Goal: Task Accomplishment & Management: Manage account settings

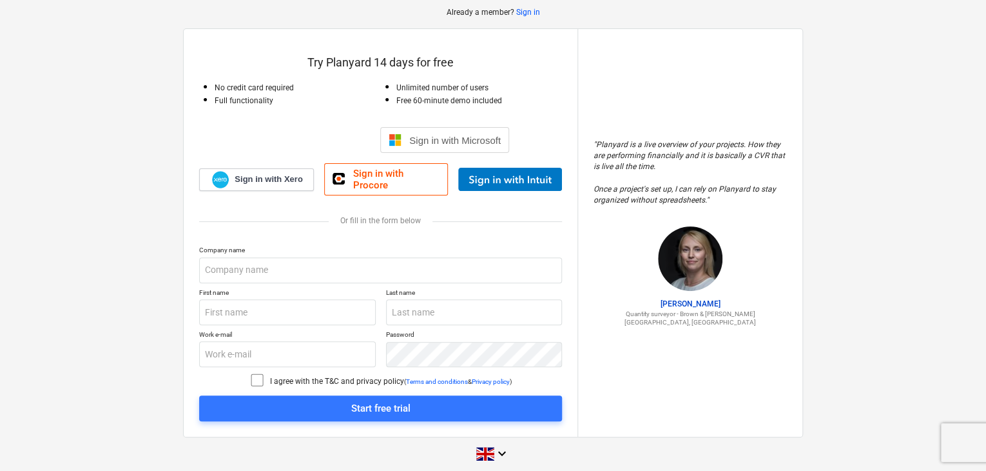
scroll to position [64, 0]
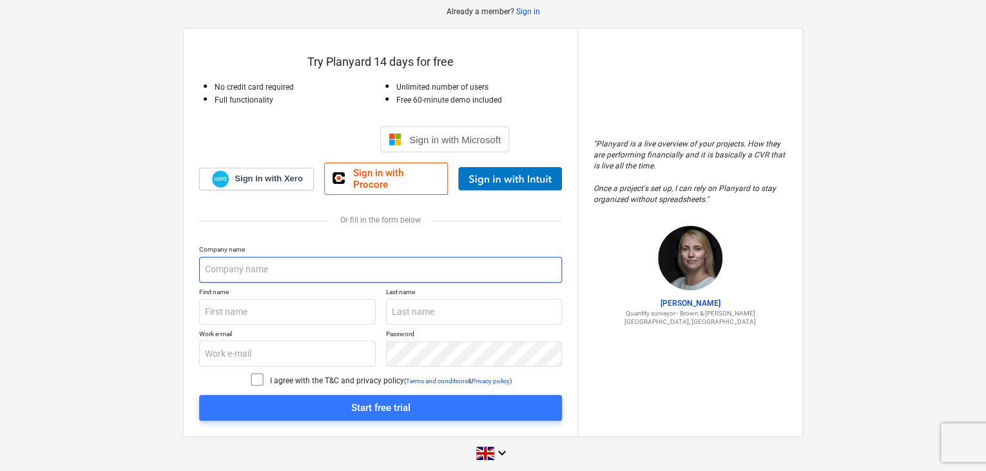
click at [234, 257] on input "text" at bounding box center [380, 270] width 363 height 26
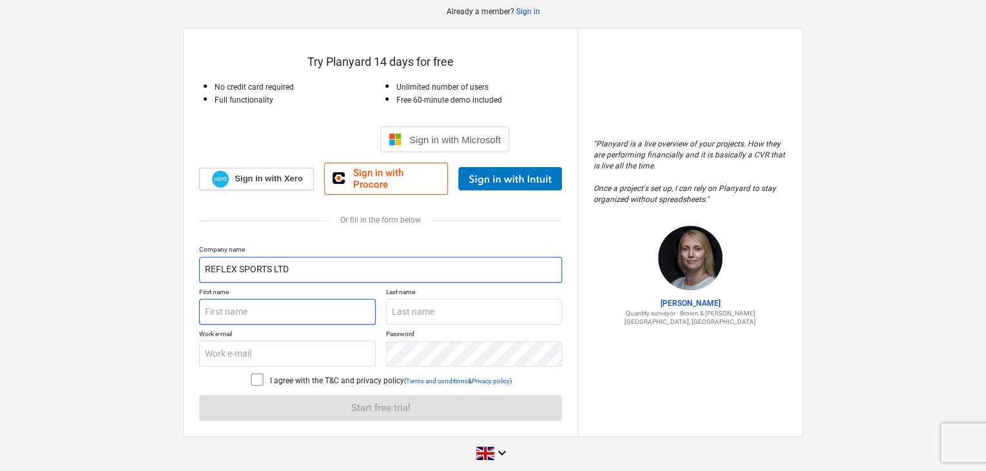
type input "REFLEX SPORTS LTD"
click at [228, 305] on input "text" at bounding box center [287, 311] width 177 height 26
type input "[PERSON_NAME]"
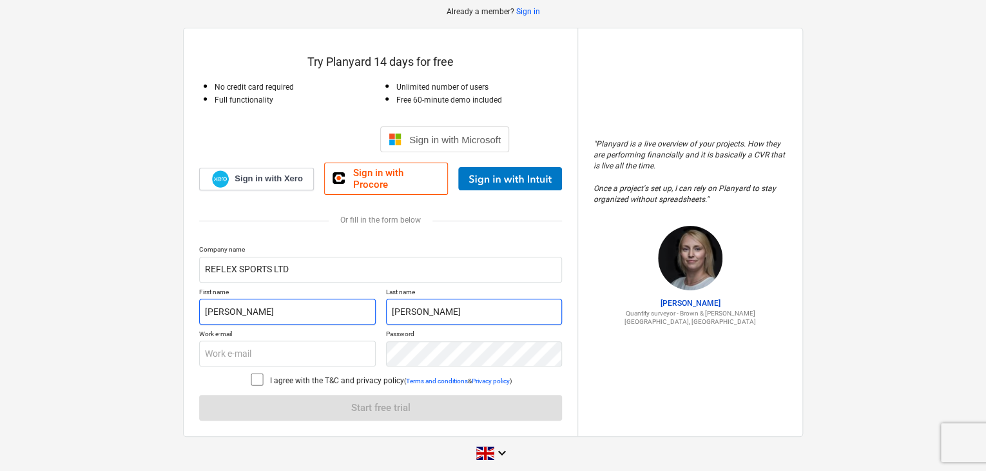
type input "[PERSON_NAME]"
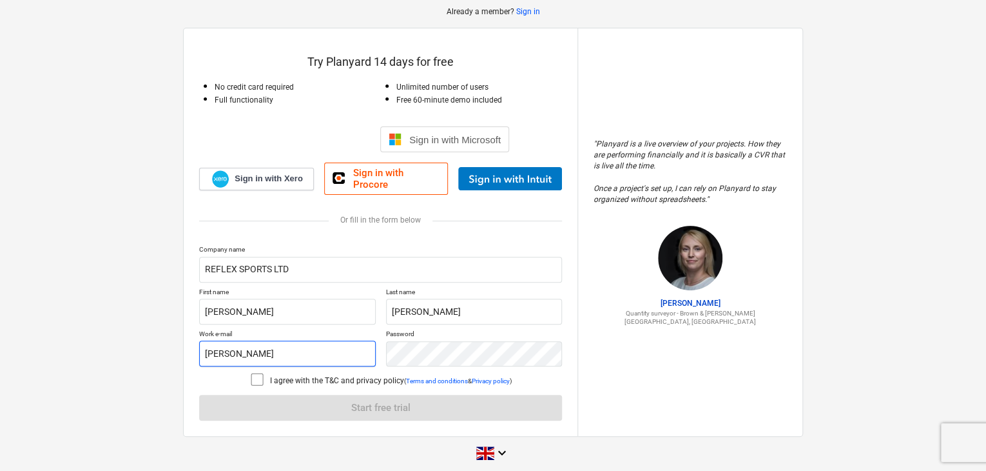
type input "[PERSON_NAME][EMAIL_ADDRESS][DOMAIN_NAME]"
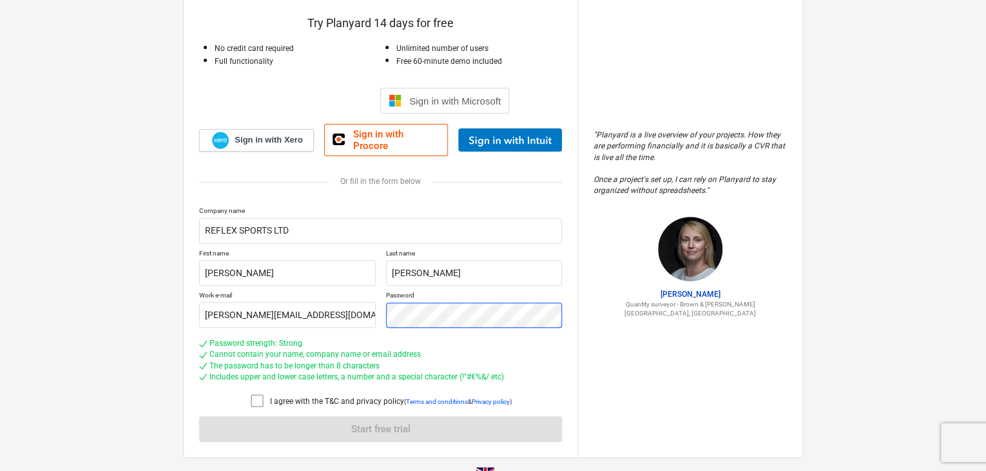
scroll to position [124, 0]
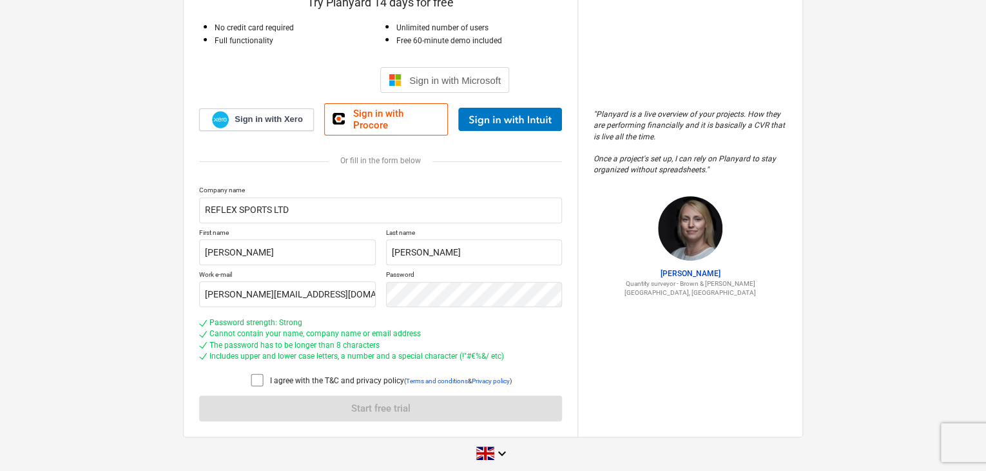
click at [253, 372] on icon at bounding box center [256, 379] width 15 height 15
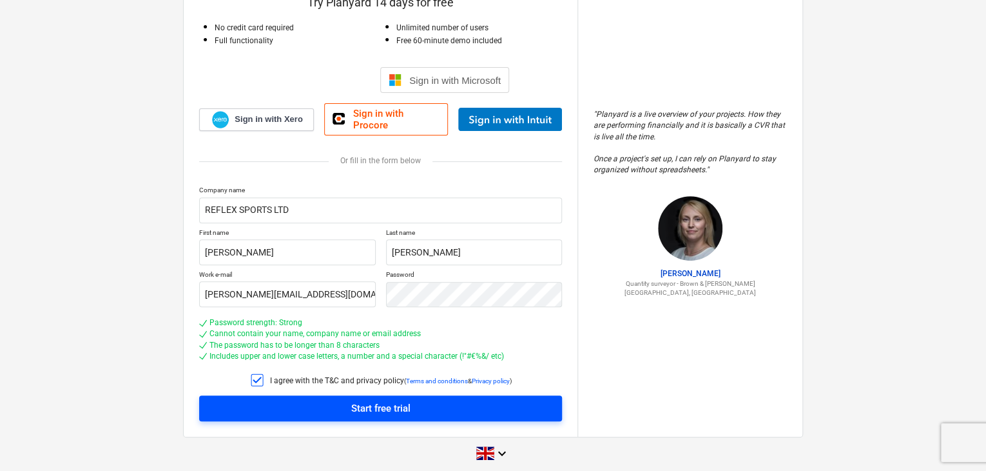
click at [351, 400] on div "Start free trial" at bounding box center [380, 408] width 59 height 17
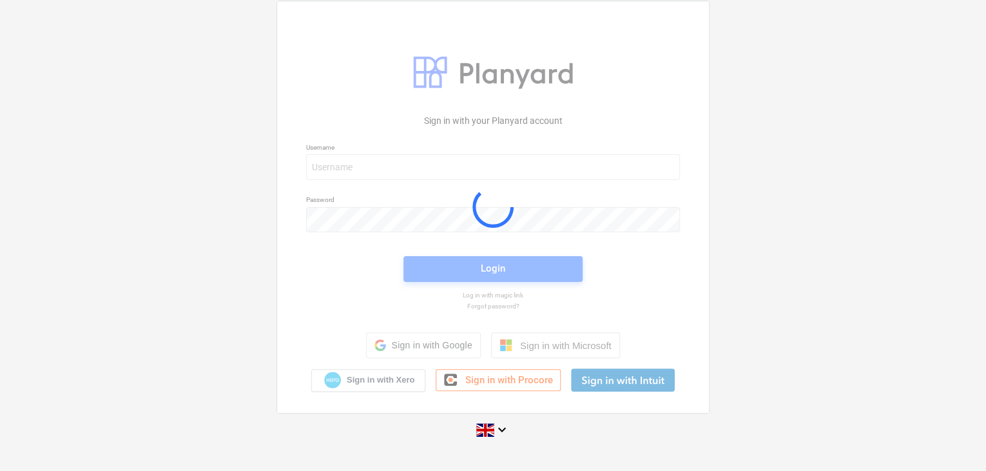
scroll to position [12, 0]
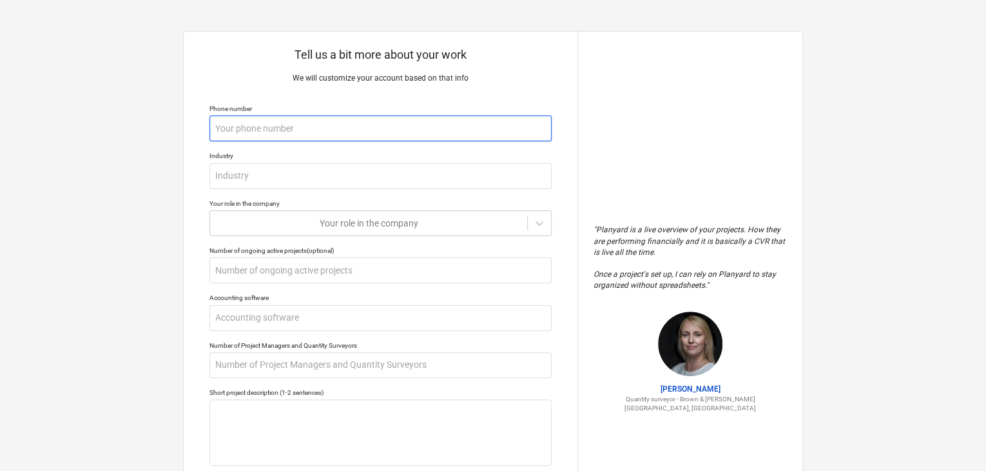
click at [315, 132] on input "text" at bounding box center [381, 128] width 342 height 26
type textarea "x"
type input "0"
type textarea "x"
type input "01"
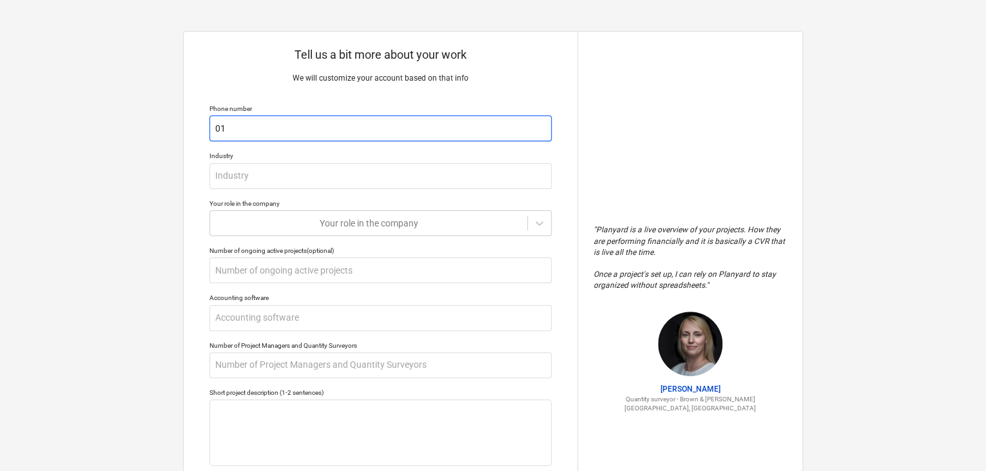
type textarea "x"
type input "019"
type textarea "x"
type input "0193"
type textarea "x"
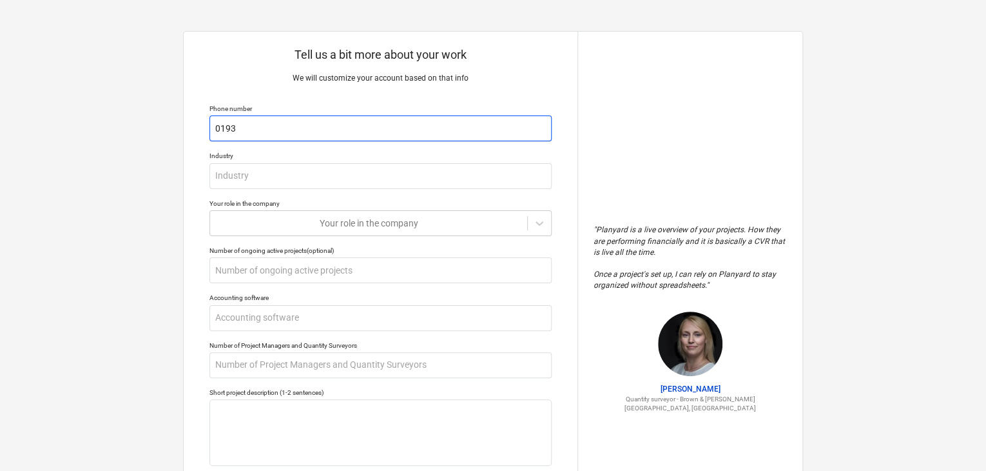
type input "01932"
type textarea "x"
type input "019325"
type textarea "x"
type input "0193256"
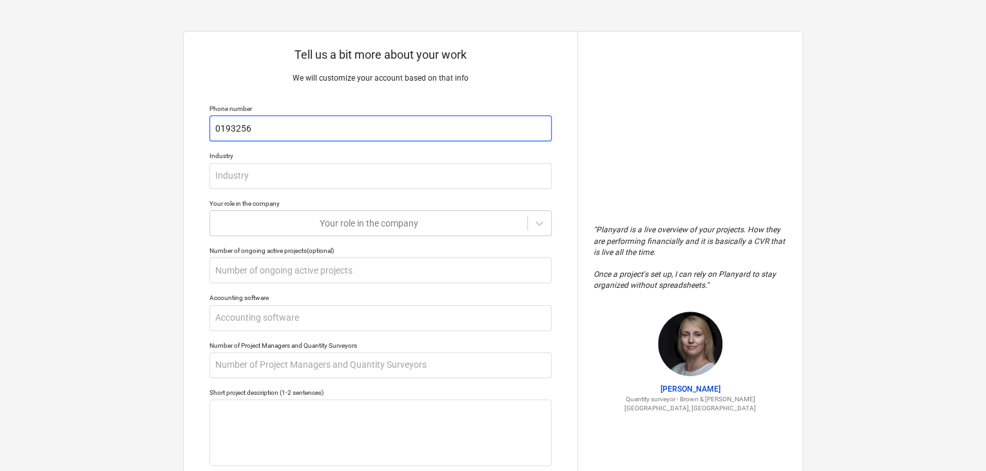
type textarea "x"
type input "01932563"
type textarea "x"
type input "019325631"
type textarea "x"
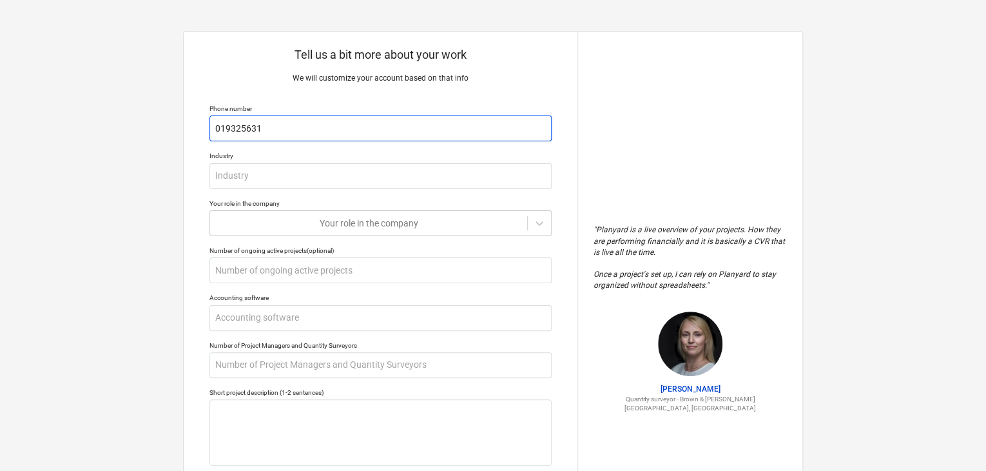
type input "0193256313"
type textarea "x"
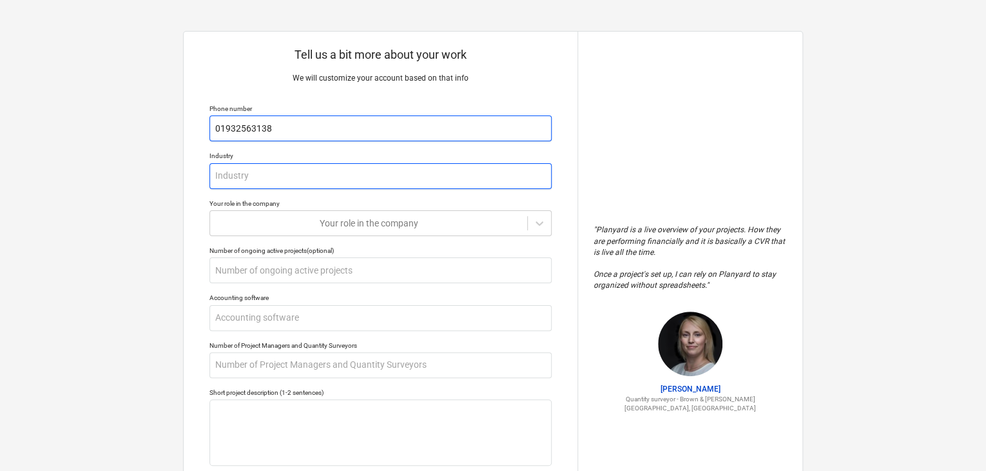
type input "01932563138"
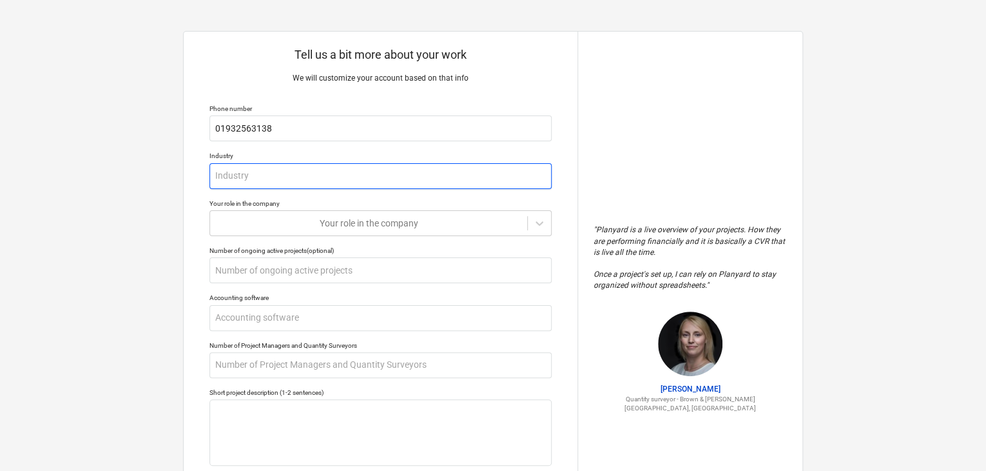
click at [277, 175] on input "text" at bounding box center [381, 176] width 342 height 26
type textarea "x"
type input "C"
type textarea "x"
type input "Co"
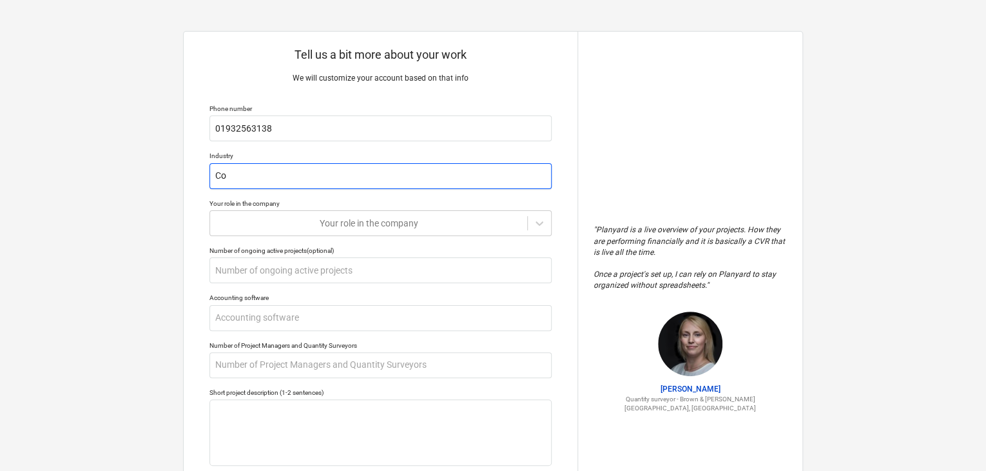
type textarea "x"
type input "Con"
type textarea "x"
type input "Cons"
type textarea "x"
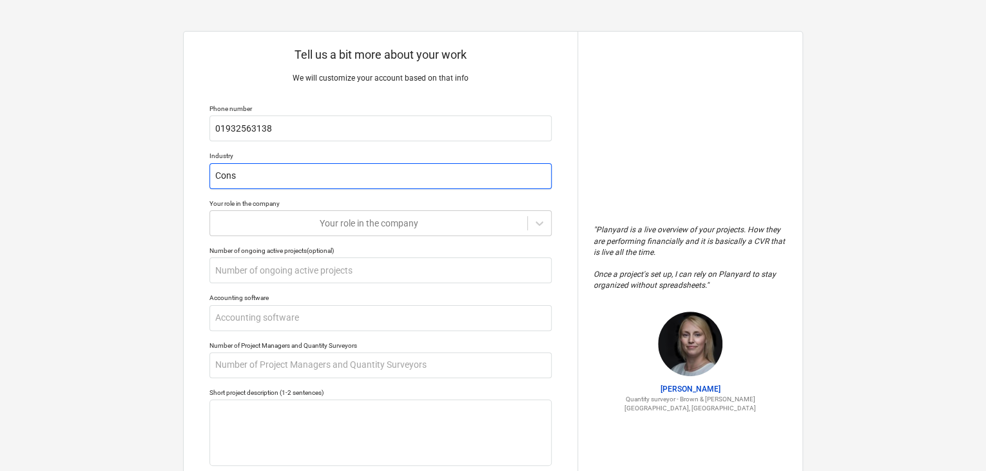
type input "Const"
type textarea "x"
type input "Constr"
type textarea "x"
type input "Constru"
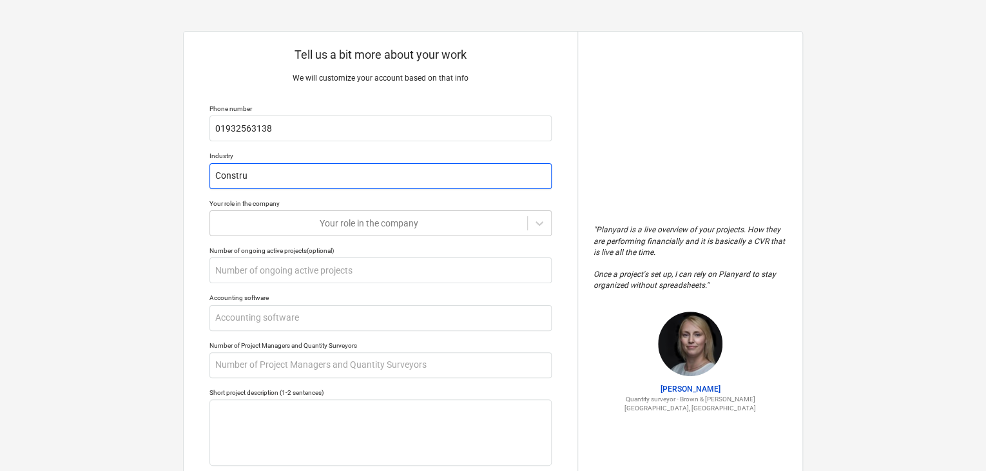
type textarea "x"
type input "Construc"
type textarea "x"
type input "Construct"
type textarea "x"
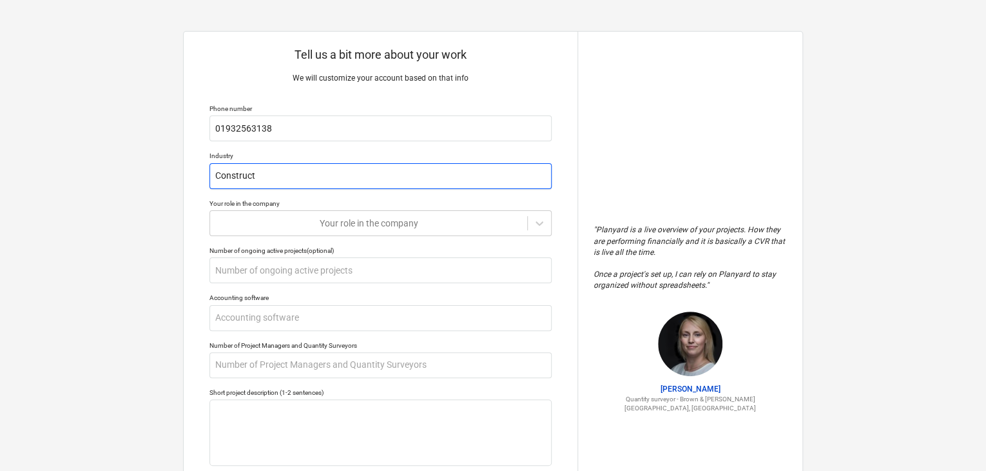
type input "Constructi"
type textarea "x"
type input "Constructio"
type textarea "x"
type input "Construction"
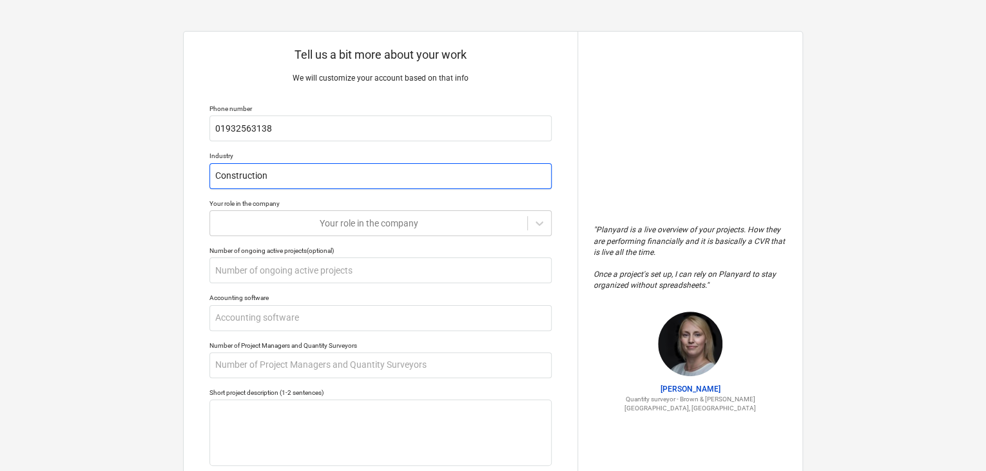
type textarea "x"
type input "Construction"
click at [396, 222] on div at bounding box center [369, 223] width 304 height 13
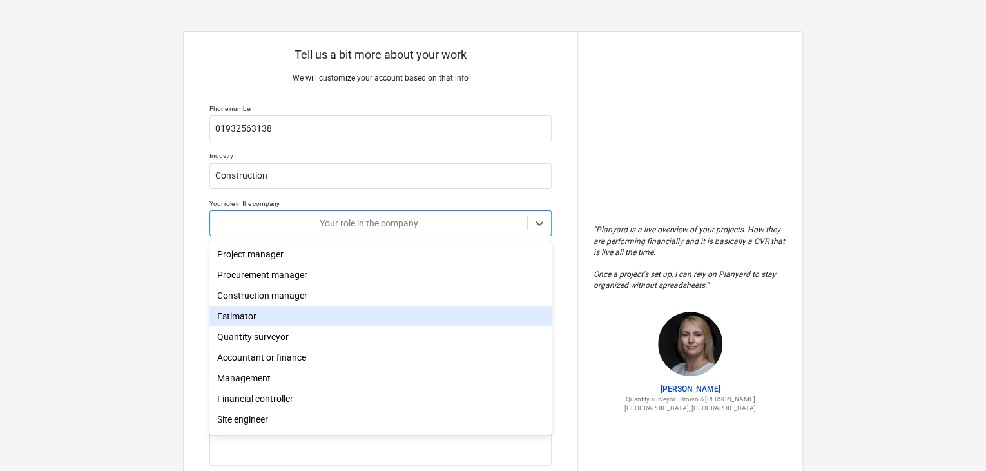
scroll to position [44, 0]
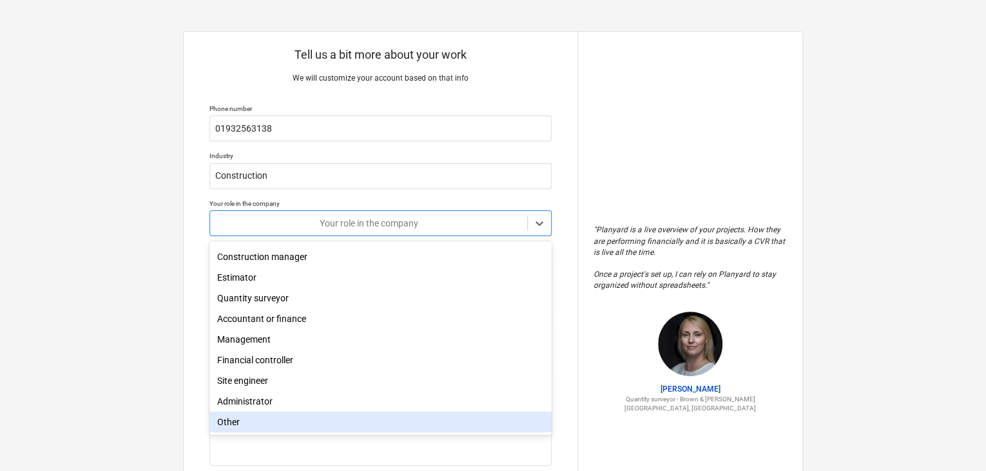
click at [235, 418] on div "Other" at bounding box center [381, 421] width 342 height 21
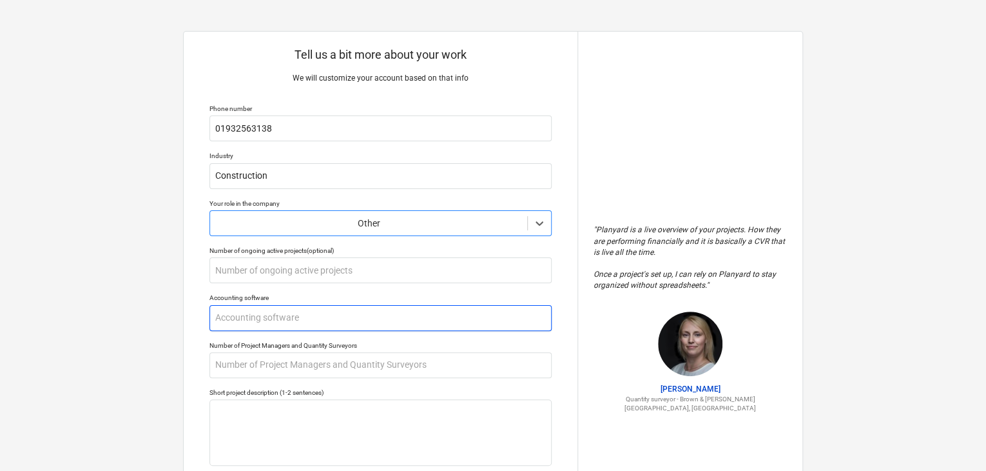
click at [298, 326] on input "text" at bounding box center [381, 318] width 342 height 26
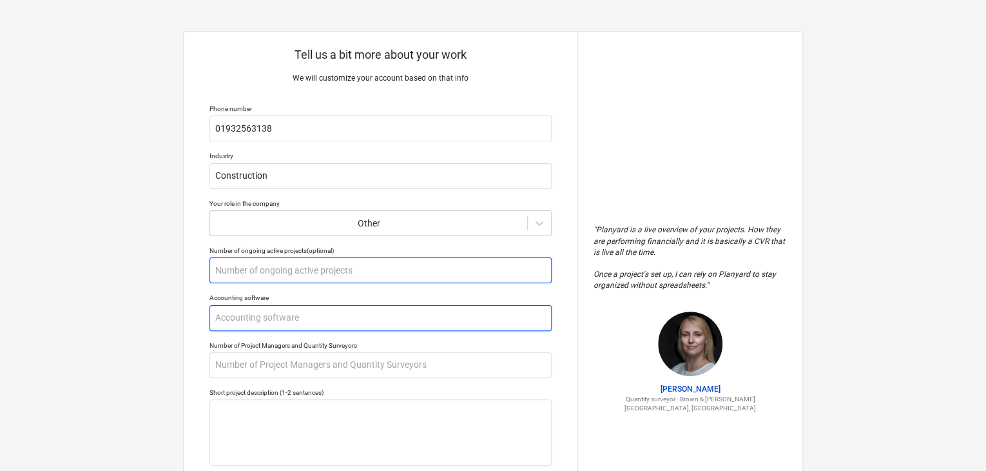
type textarea "x"
type input "S"
type textarea "x"
type input "Sa"
type textarea "x"
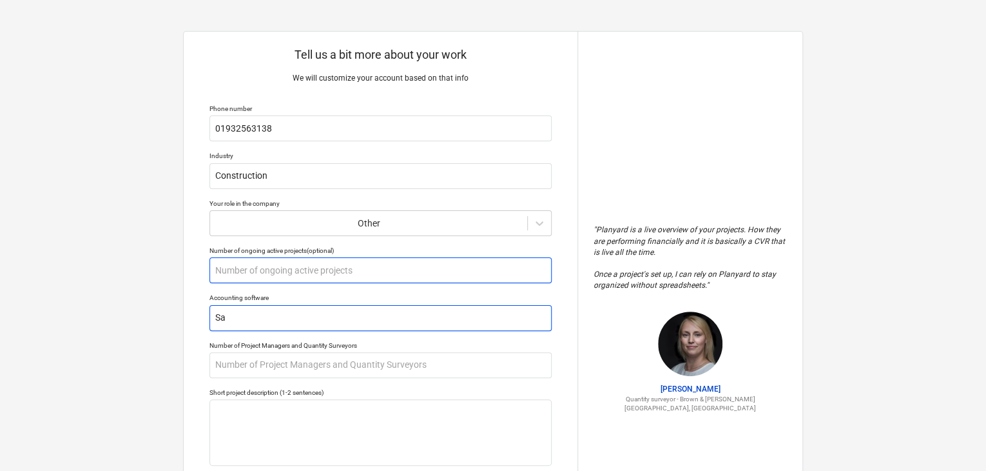
type input "Sag"
type textarea "x"
type input "Sage"
type textarea "x"
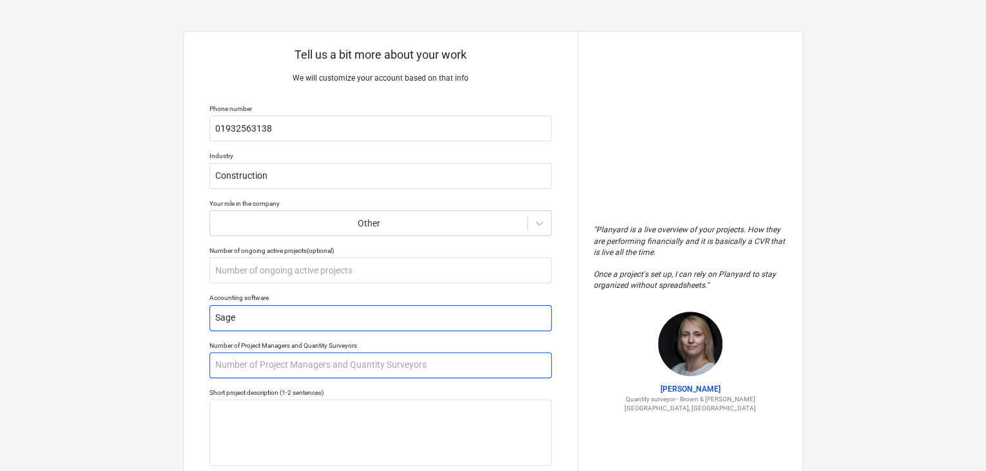
type input "Sage"
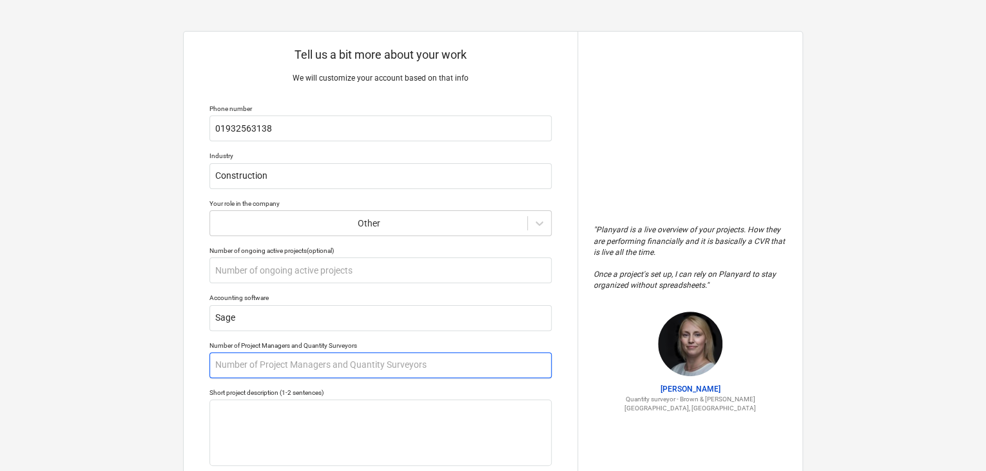
click at [306, 367] on input "text" at bounding box center [381, 365] width 342 height 26
type textarea "x"
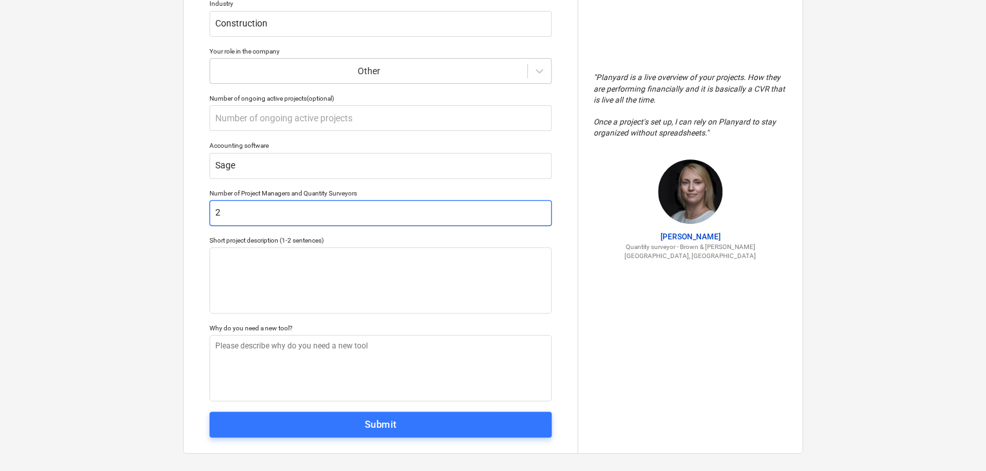
scroll to position [165, 0]
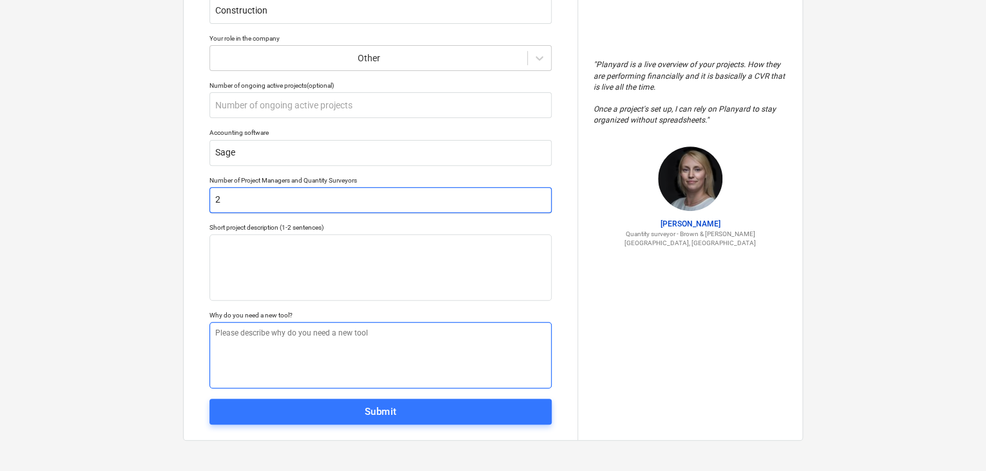
type input "2"
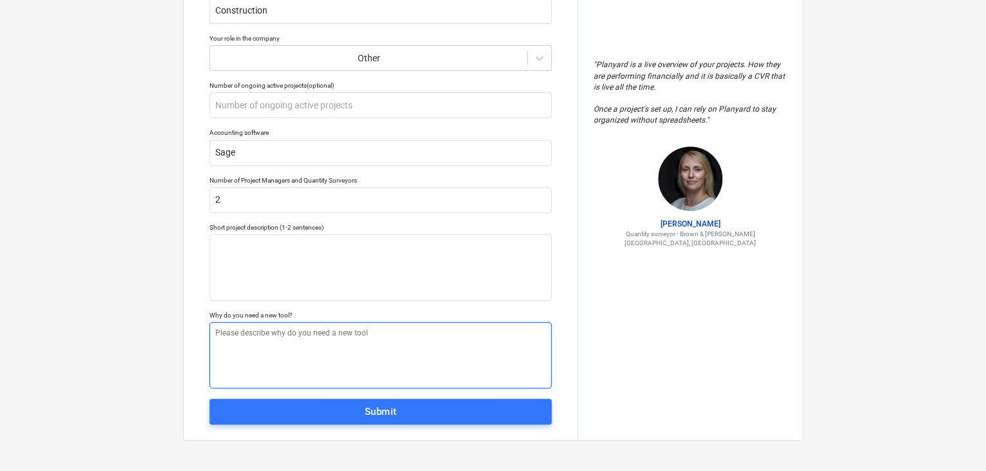
click at [358, 332] on textarea at bounding box center [381, 355] width 342 height 66
type textarea "x"
type textarea "A"
type textarea "x"
type textarea "Al"
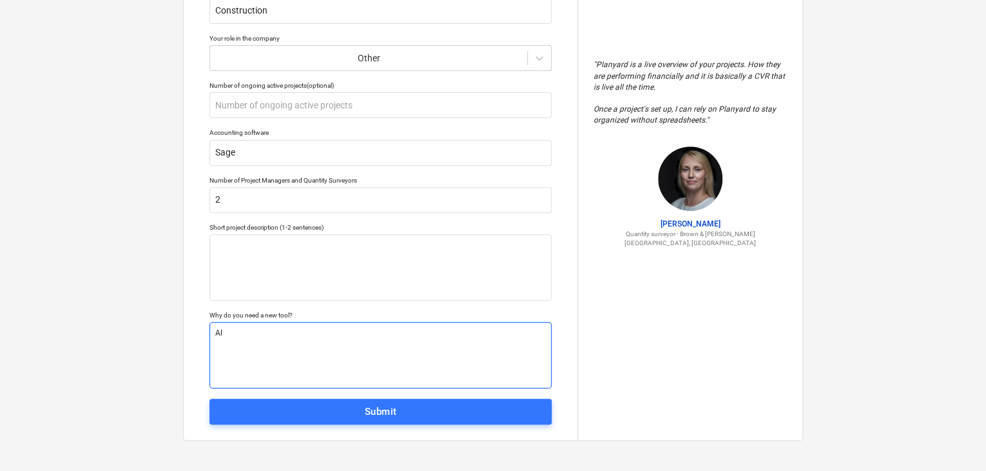
type textarea "x"
type textarea "Alt"
type textarea "x"
type textarea "Alte"
type textarea "x"
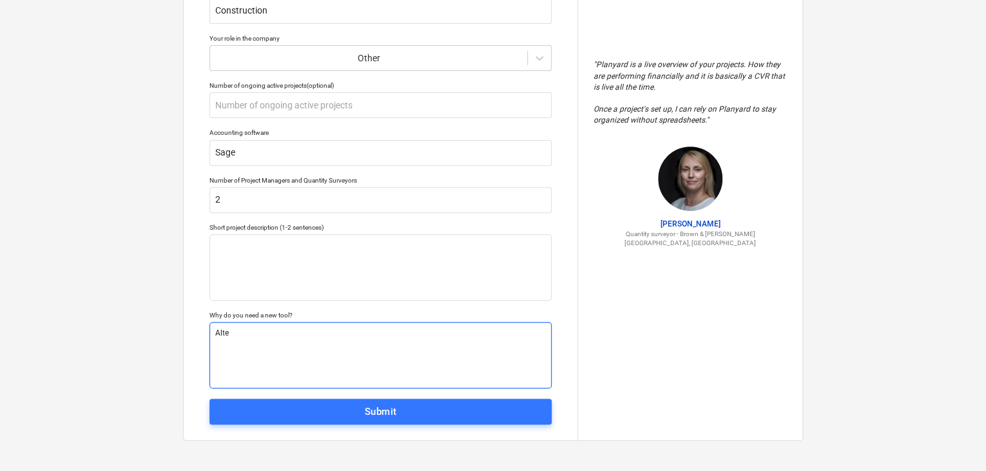
type textarea "Alter"
type textarea "x"
type textarea "Altern"
type textarea "x"
type textarea "Alterna"
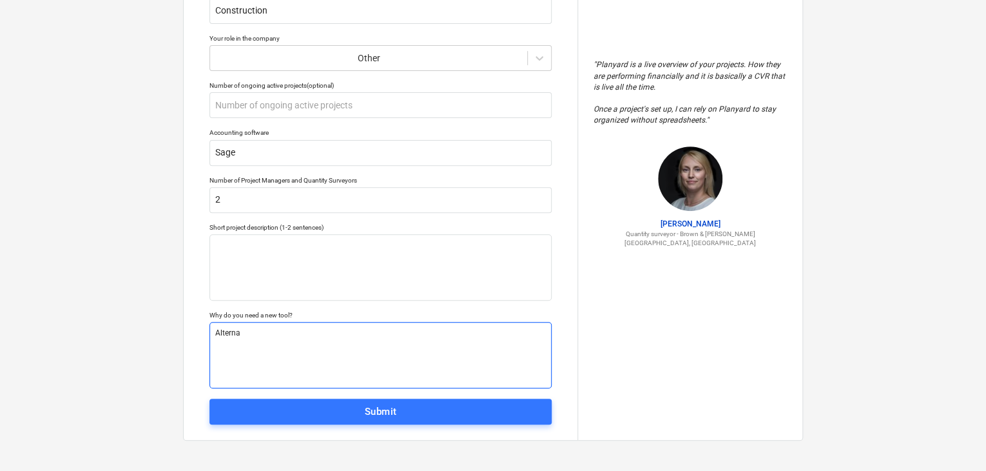
type textarea "x"
type textarea "Alternat"
type textarea "x"
type textarea "Alternati"
type textarea "x"
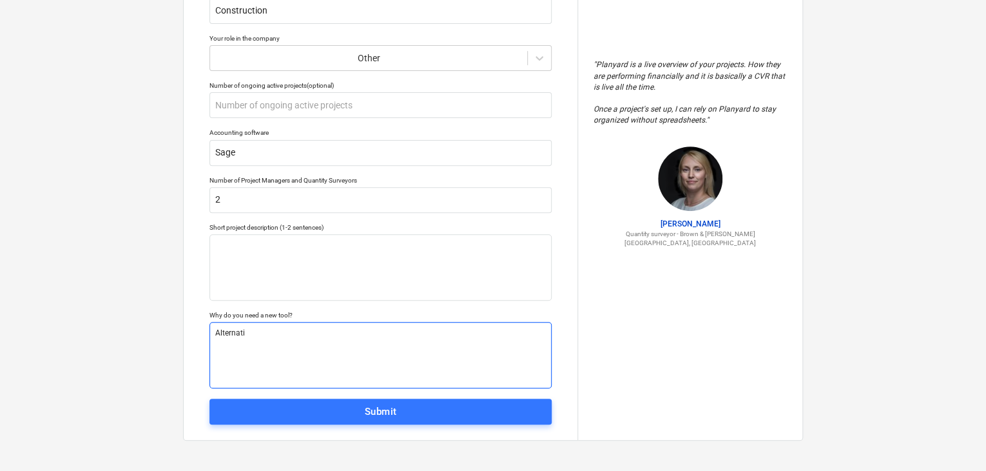
type textarea "Alternativ"
type textarea "x"
type textarea "Alternative"
type textarea "x"
type textarea "Alternative"
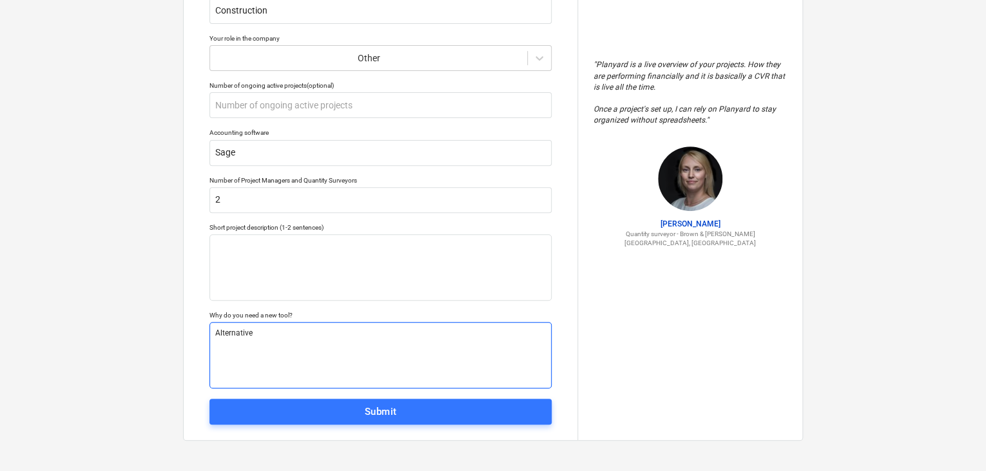
type textarea "x"
type textarea "Alternative t"
type textarea "x"
type textarea "Alternative to"
type textarea "x"
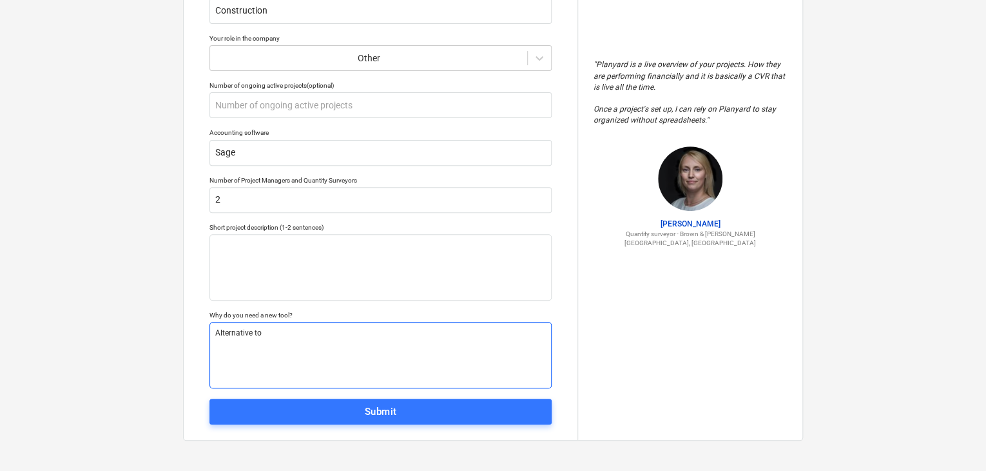
type textarea "Alternative to"
type textarea "x"
type textarea "Alternative to C"
type textarea "x"
type textarea "Alternative to Co"
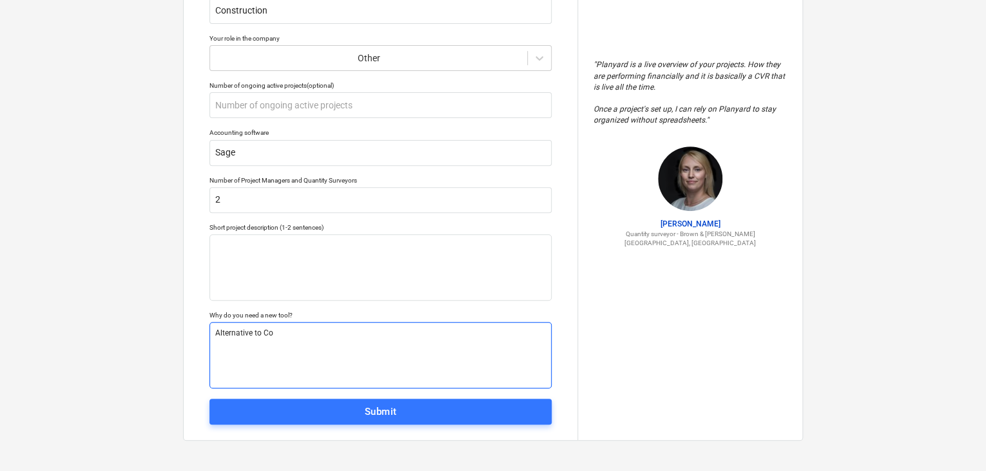
type textarea "x"
type textarea "Alternative to Con"
type textarea "x"
type textarea "Alternative to Cons"
type textarea "x"
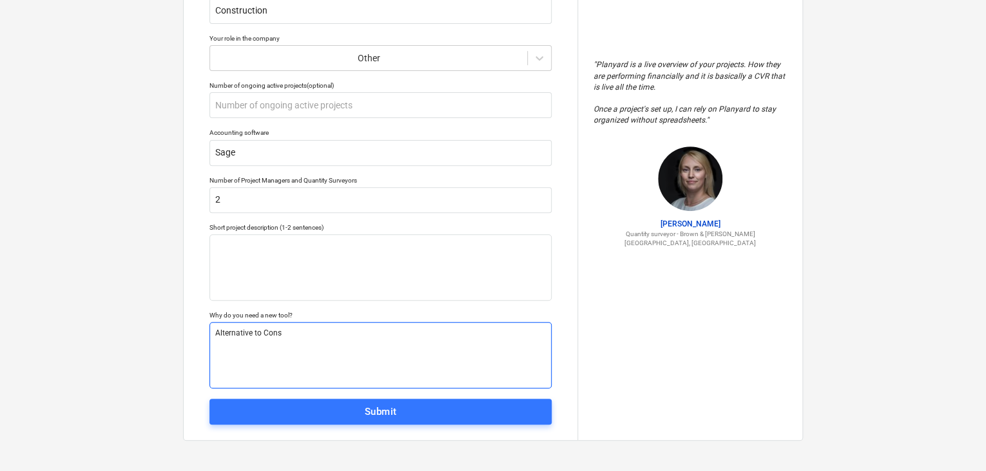
type textarea "Alternative to Const"
type textarea "x"
type textarea "Alternative to Constr"
type textarea "x"
type textarea "Alternative to Constru"
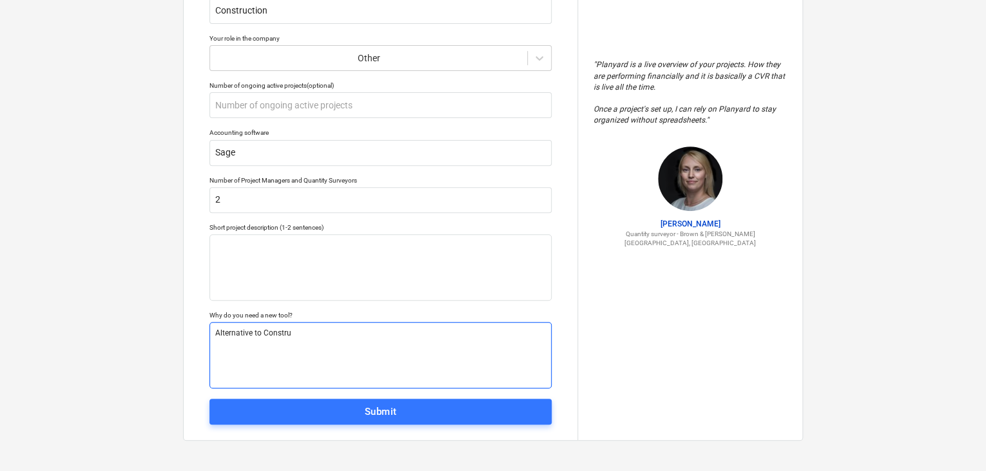
type textarea "x"
type textarea "Alternative to Construc"
type textarea "x"
type textarea "Alternative to Construct"
type textarea "x"
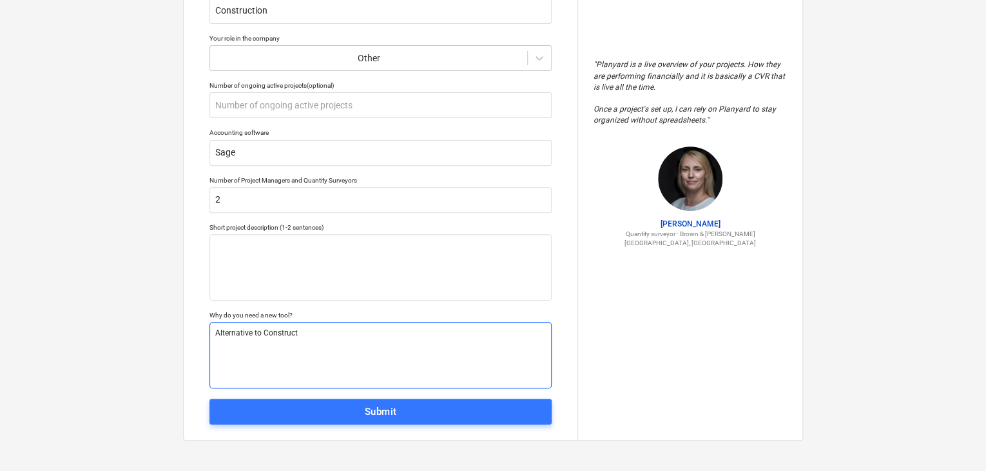
type textarea "Alternative to Constructi"
type textarea "x"
type textarea "Alternative to Constructio"
type textarea "x"
type textarea "Alternative to Construction"
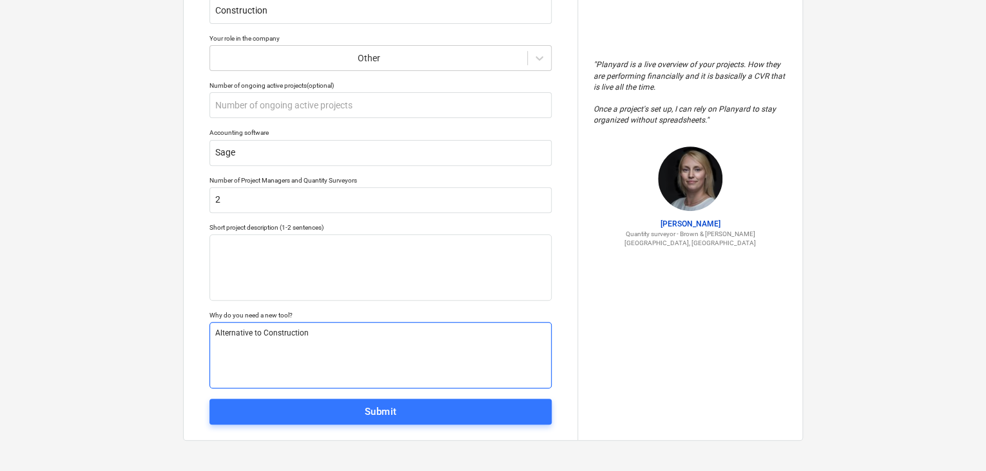
type textarea "x"
type textarea "Alternative to Construction"
type textarea "x"
type textarea "Alternative to Construction M"
type textarea "x"
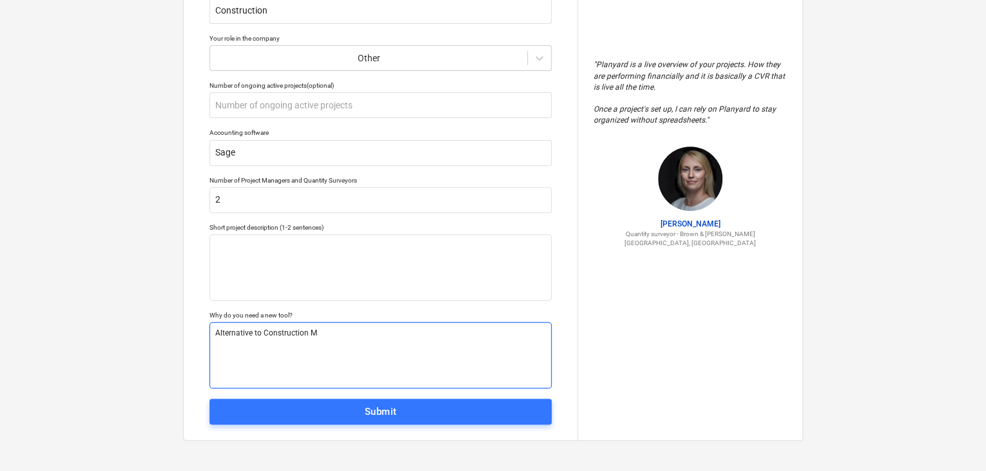
type textarea "Alternative to Construction Ma"
type textarea "x"
type textarea "Alternative to Construction Man"
type textarea "x"
type textarea "Alternative to Construction Mana"
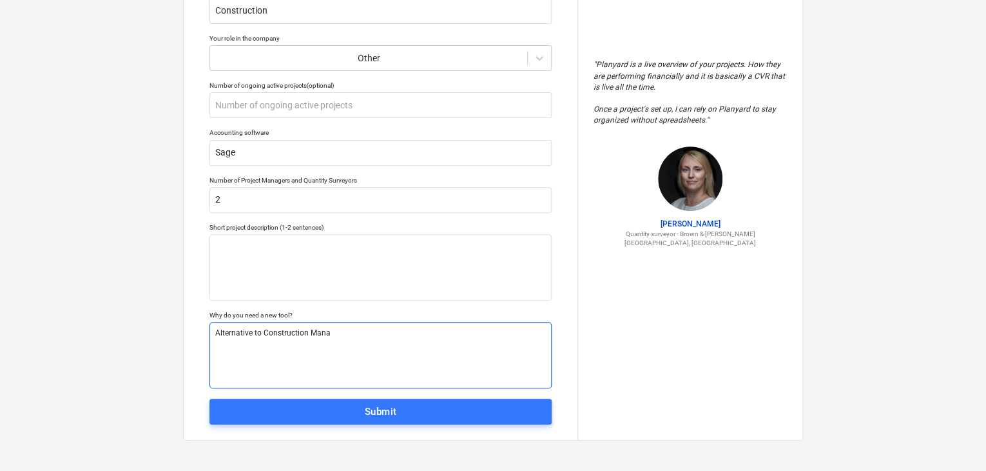
type textarea "x"
type textarea "Alternative to Construction Manag"
type textarea "x"
type textarea "Alternative to Construction Manage"
type textarea "x"
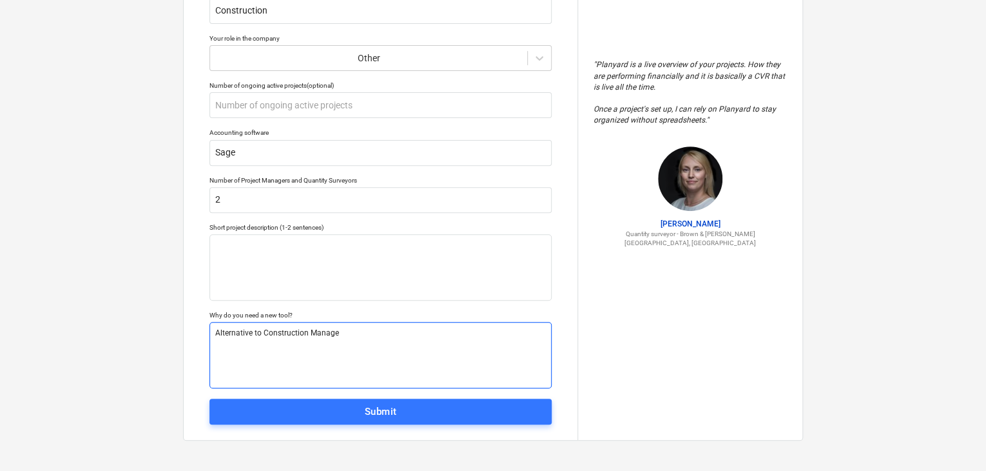
type textarea "Alternative to Construction Manager"
type textarea "x"
type textarea "Alternative to Construction Manager"
type textarea "x"
type textarea "Alternative to Construction Manager b"
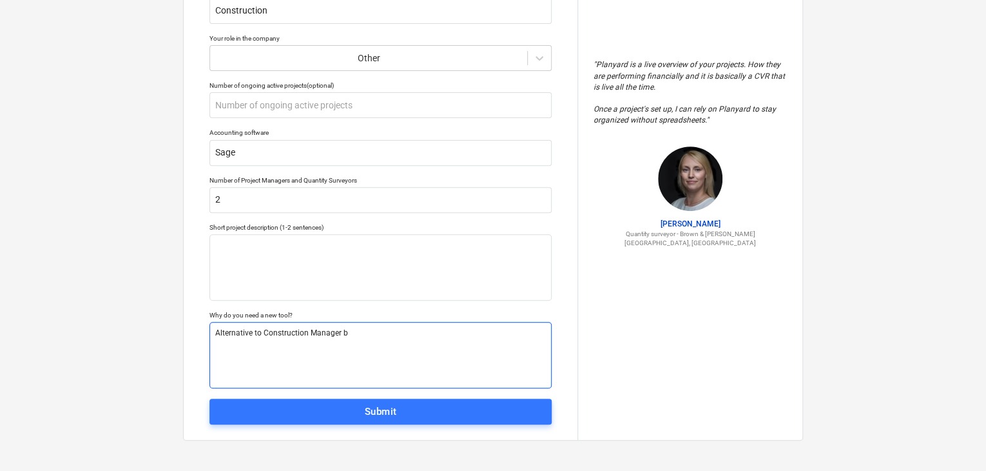
type textarea "x"
type textarea "Alternative to Construction Manager by"
type textarea "x"
type textarea "Alternative to Construction Manager by"
type textarea "x"
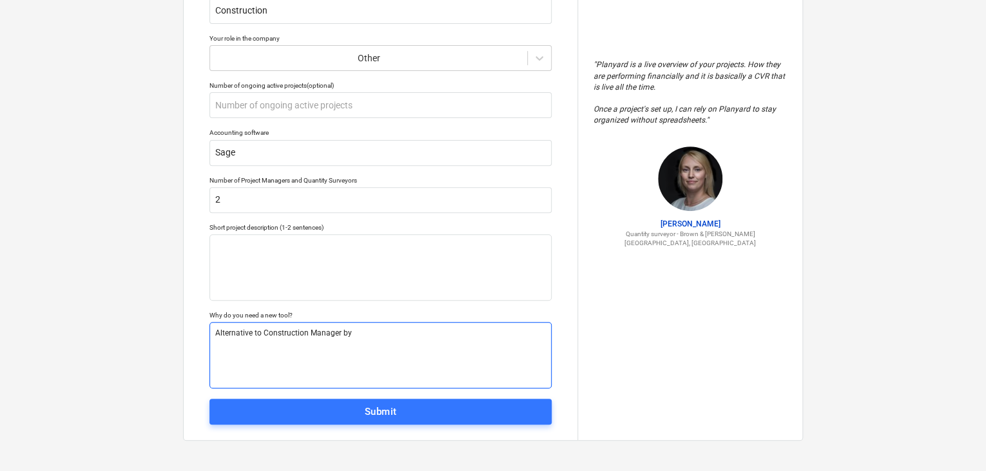
type textarea "Alternative to Construction Manager by E"
type textarea "x"
type textarea "Alternative to Construction Manager by Eq"
type textarea "x"
type textarea "Alternative to Construction Manager by [PERSON_NAME]"
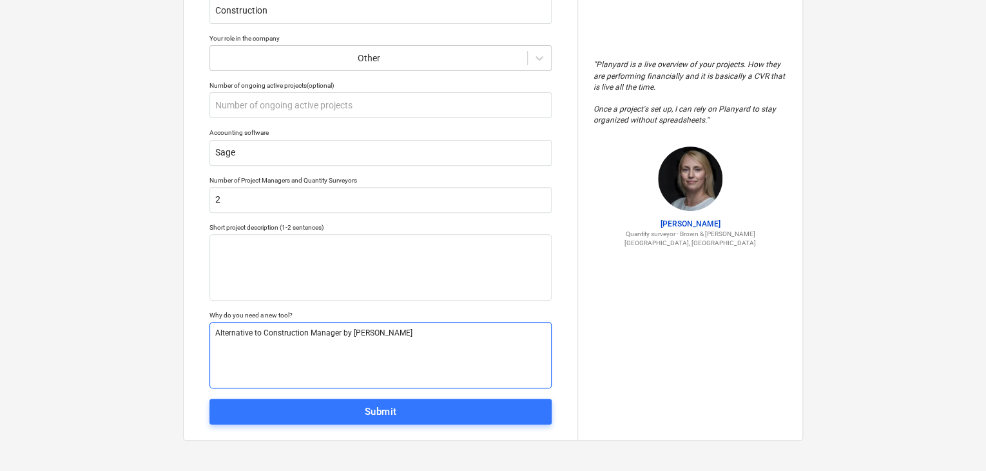
type textarea "x"
type textarea "Alternative to Construction Manager by [PERSON_NAME]"
type textarea "x"
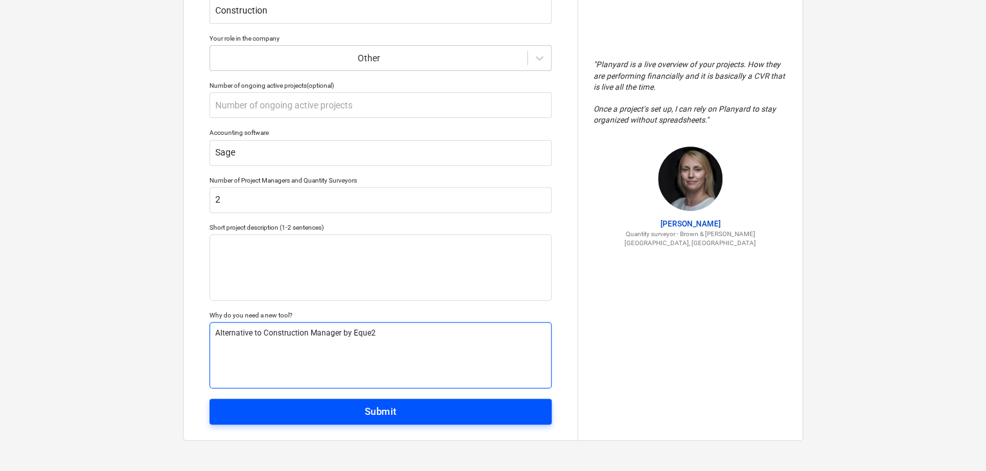
type textarea "Alternative to Construction Manager by Eque2"
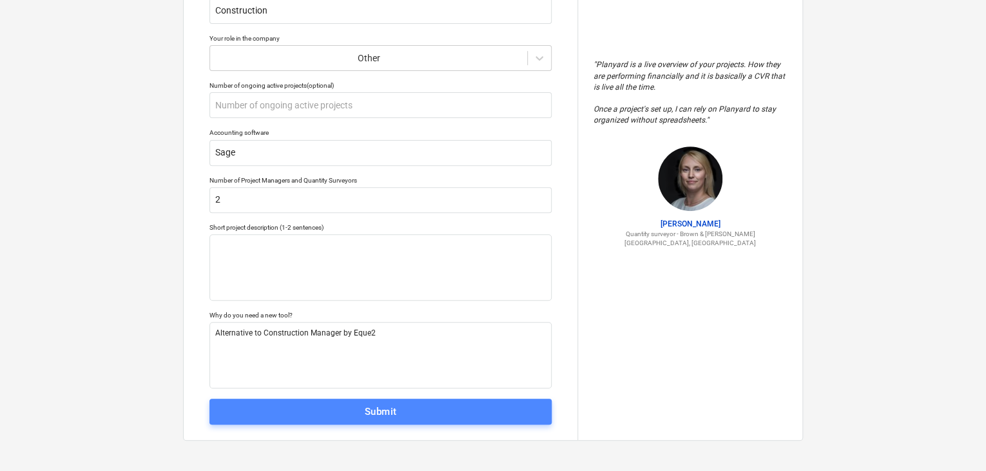
click at [376, 409] on div "Submit" at bounding box center [381, 411] width 32 height 17
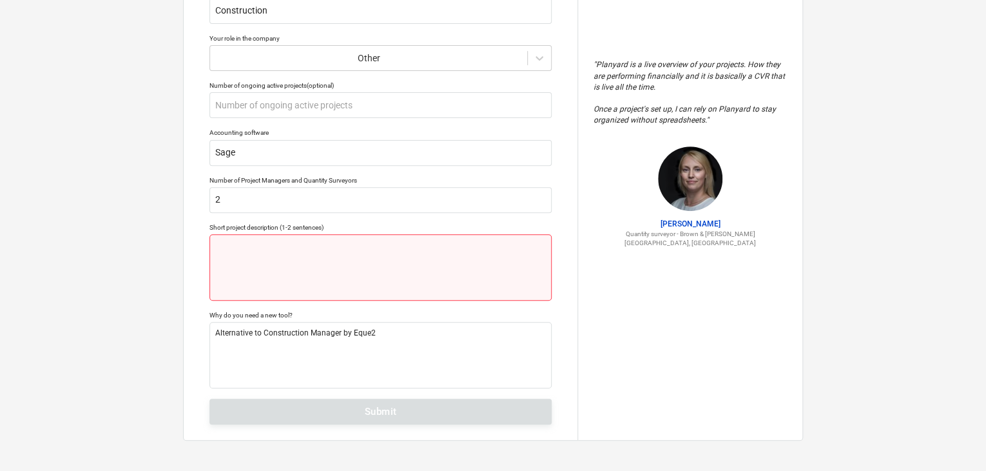
click at [366, 244] on textarea at bounding box center [381, 267] width 342 height 66
type textarea "x"
type textarea "S"
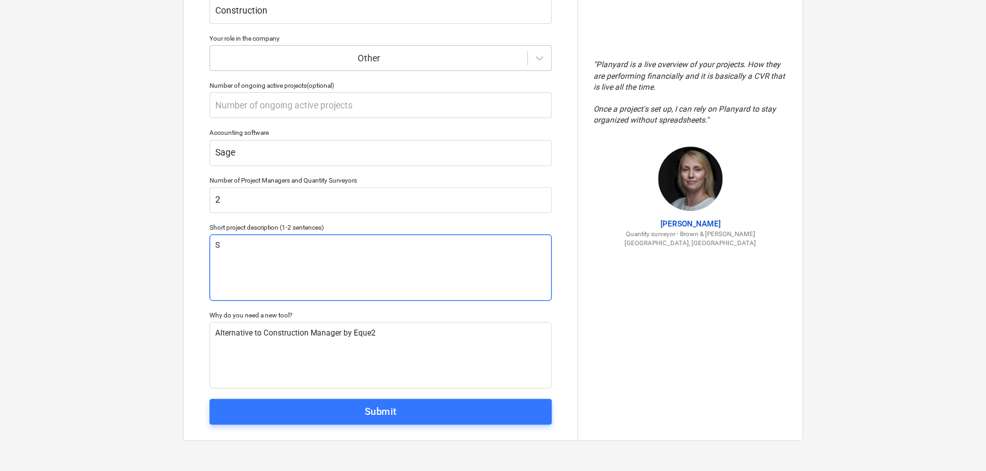
type textarea "x"
type textarea "Sp"
type textarea "x"
type textarea "Spo"
type textarea "x"
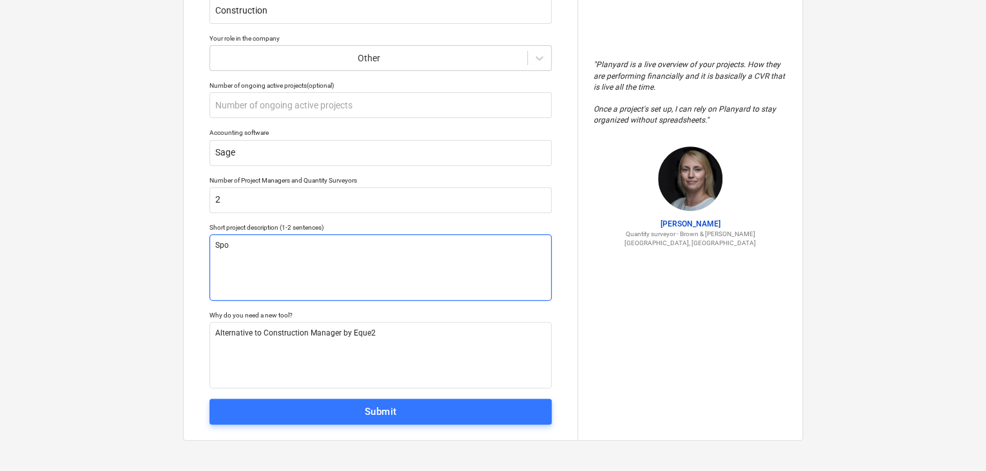
type textarea "Spor"
type textarea "x"
type textarea "Sport"
type textarea "x"
type textarea "Sports"
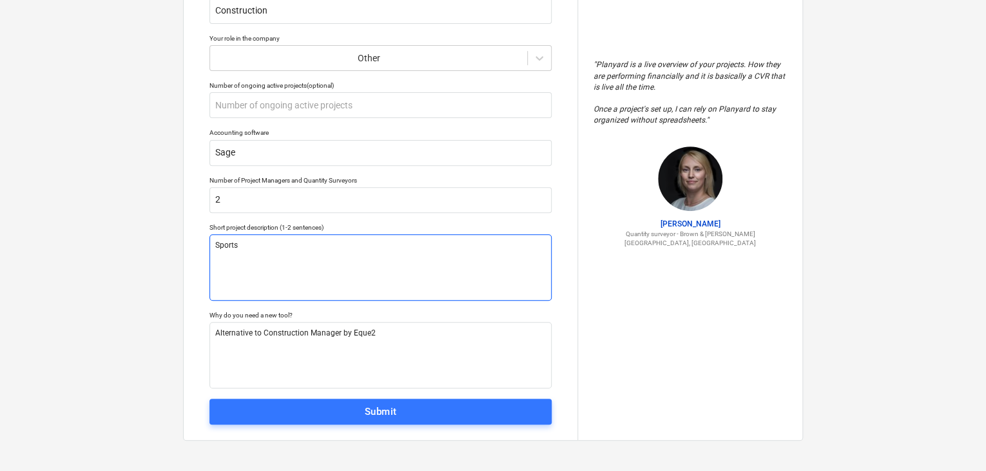
type textarea "x"
type textarea "Sport"
type textarea "x"
type textarea "Spor"
type textarea "x"
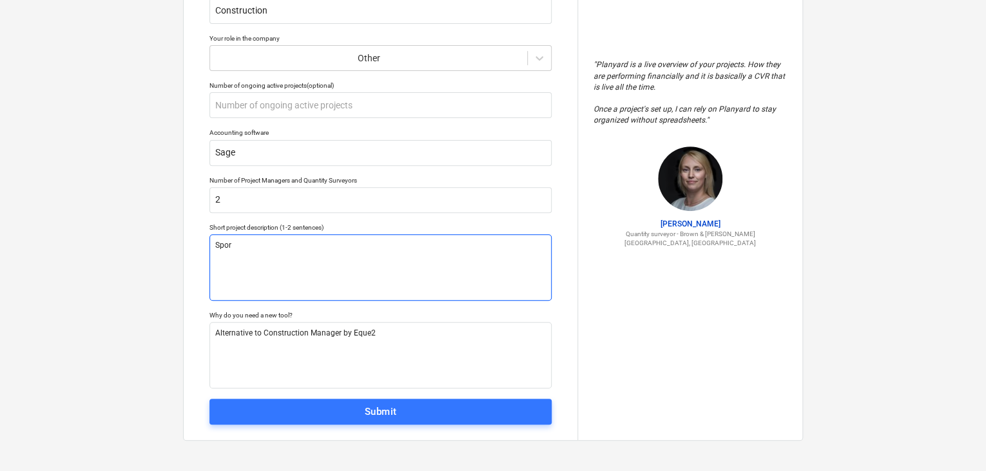
type textarea "Spo"
type textarea "x"
type textarea "Sp"
type textarea "x"
type textarea "S"
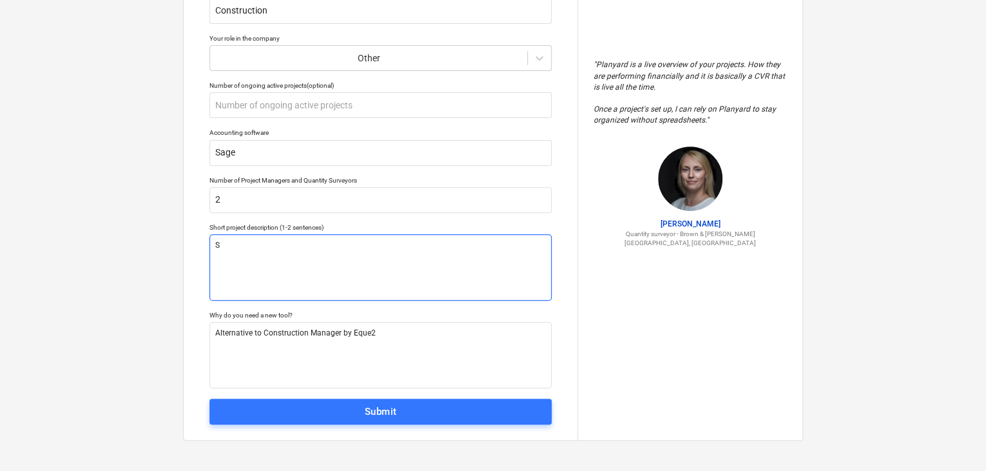
type textarea "x"
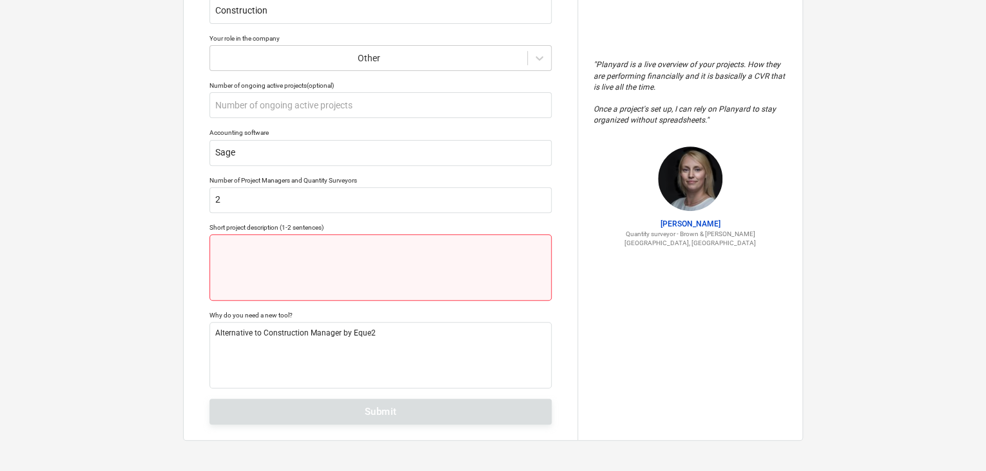
type textarea "x"
type textarea "F"
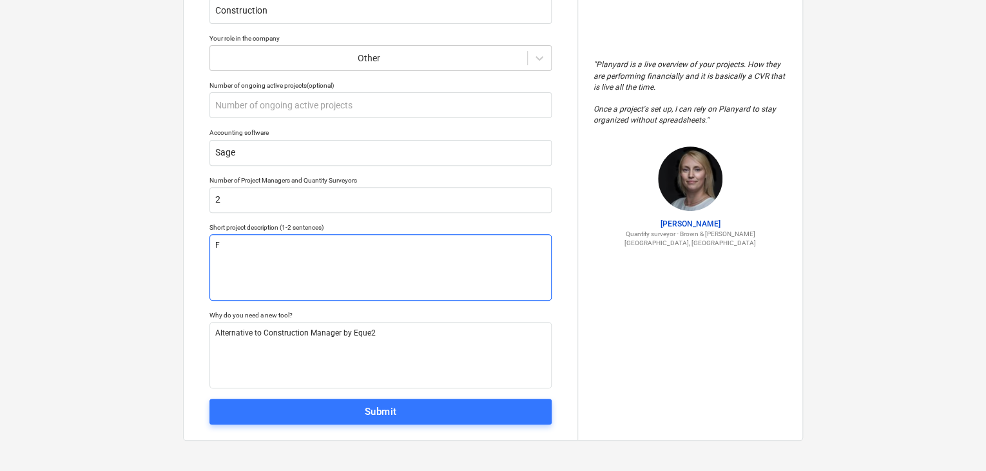
type textarea "x"
type textarea "Fo"
type textarea "x"
type textarea "Foo"
type textarea "x"
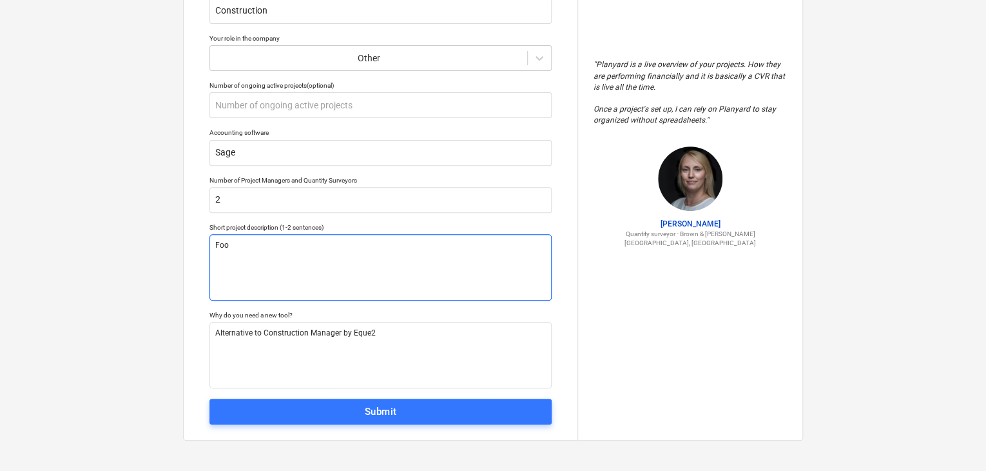
type textarea "Fo"
type textarea "x"
type textarea "F"
type textarea "x"
type textarea "Fl"
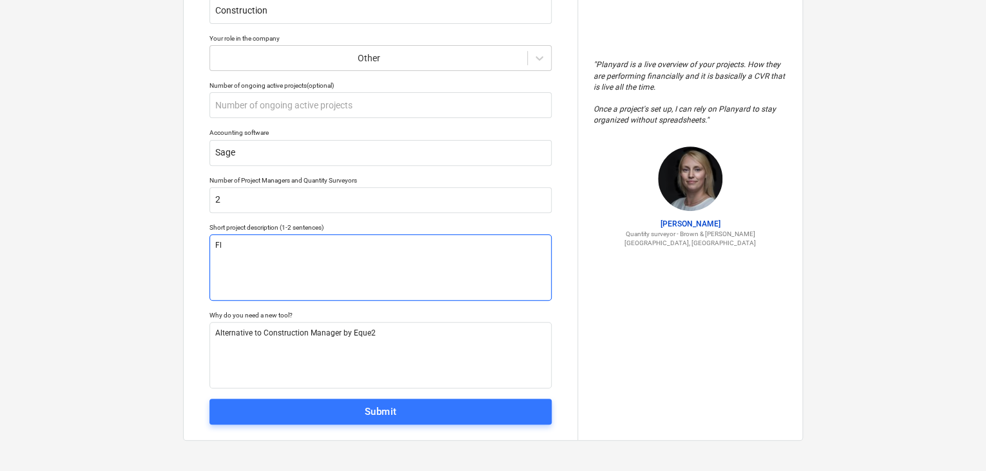
type textarea "x"
type textarea "Flo"
type textarea "x"
type textarea "Floo"
type textarea "x"
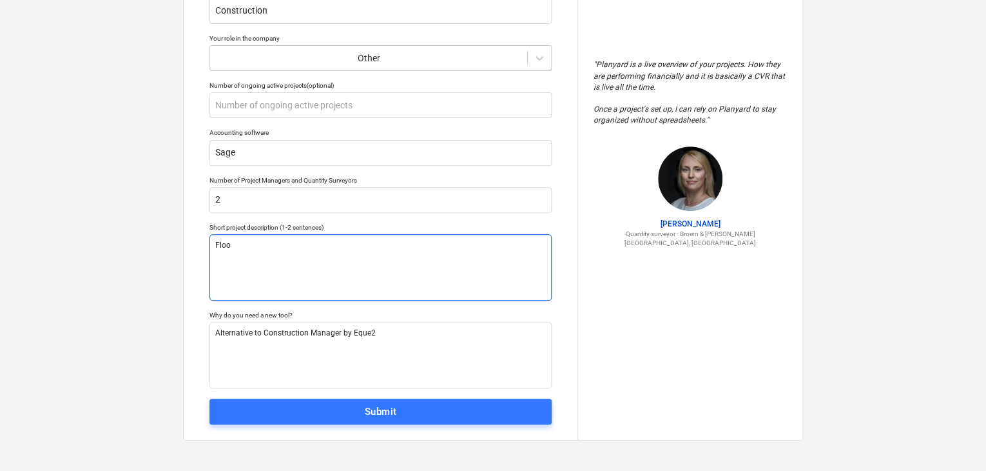
type textarea "Flooi"
type textarea "x"
type textarea "Flooir"
type textarea "x"
type textarea "Flooir n"
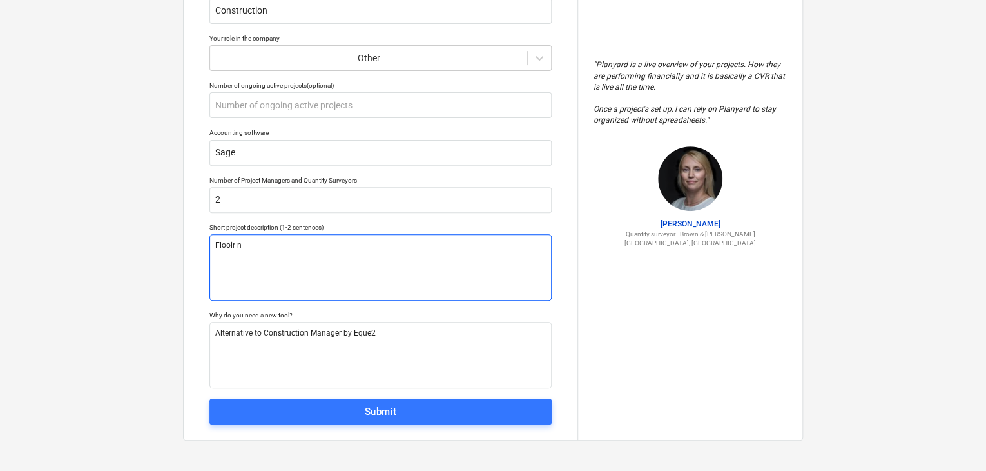
type textarea "x"
type textarea "Flooir ng"
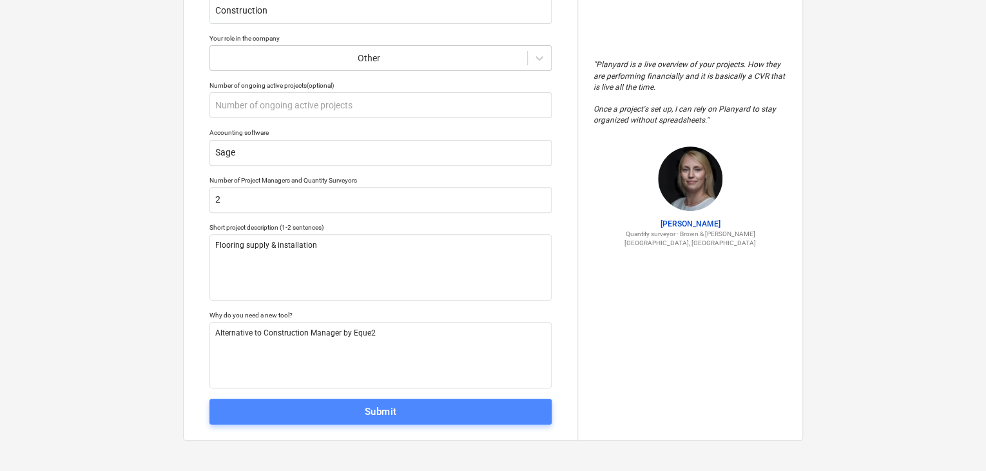
click at [373, 410] on div "Submit" at bounding box center [381, 411] width 32 height 17
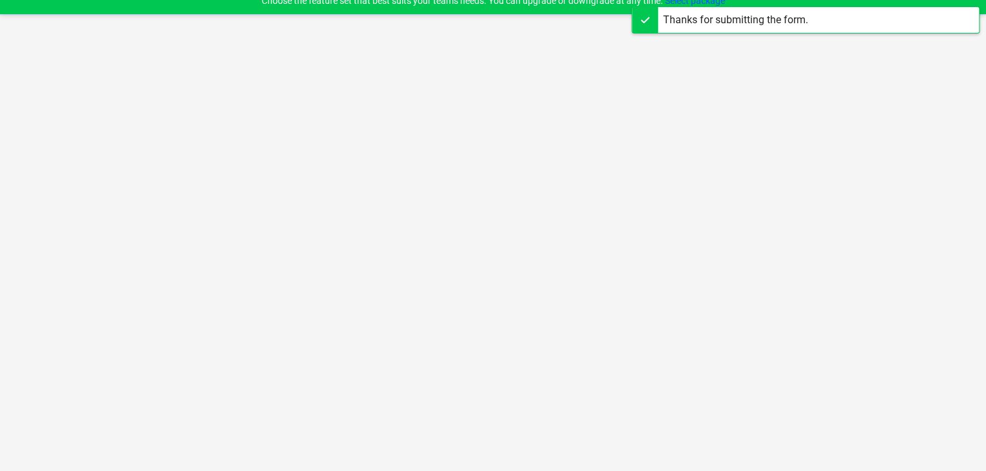
scroll to position [12, 0]
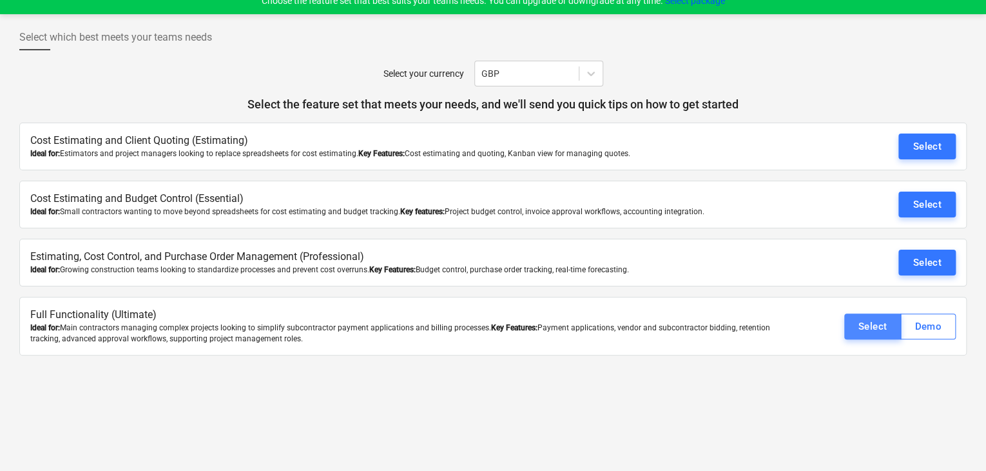
click at [859, 321] on div "Select" at bounding box center [873, 326] width 29 height 17
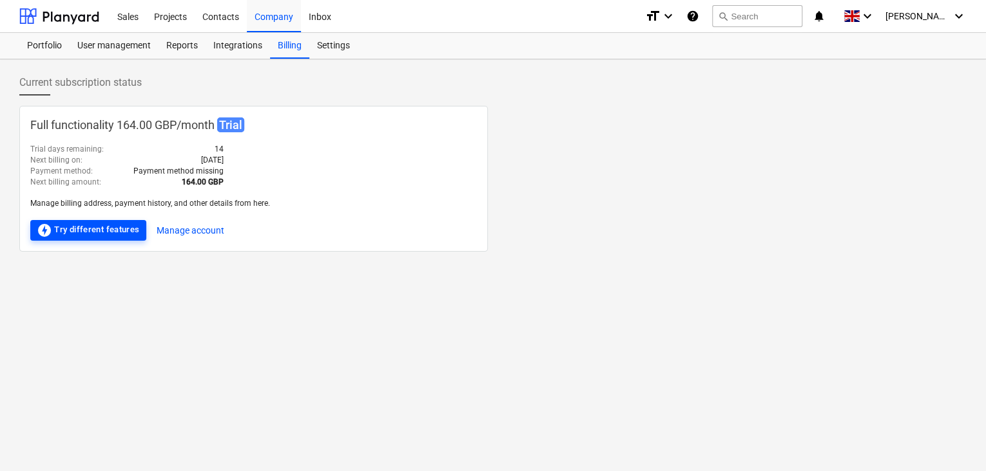
click at [74, 230] on div "offline_bolt Try different features" at bounding box center [88, 229] width 103 height 15
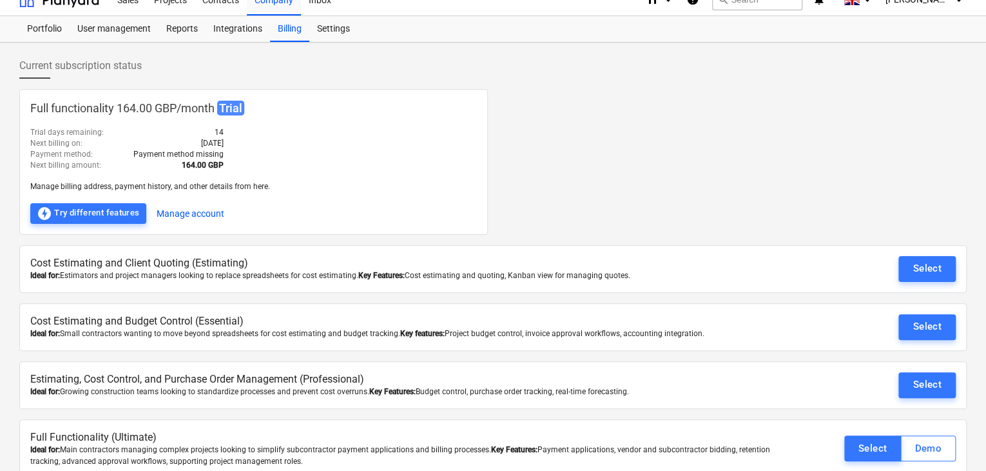
scroll to position [32, 0]
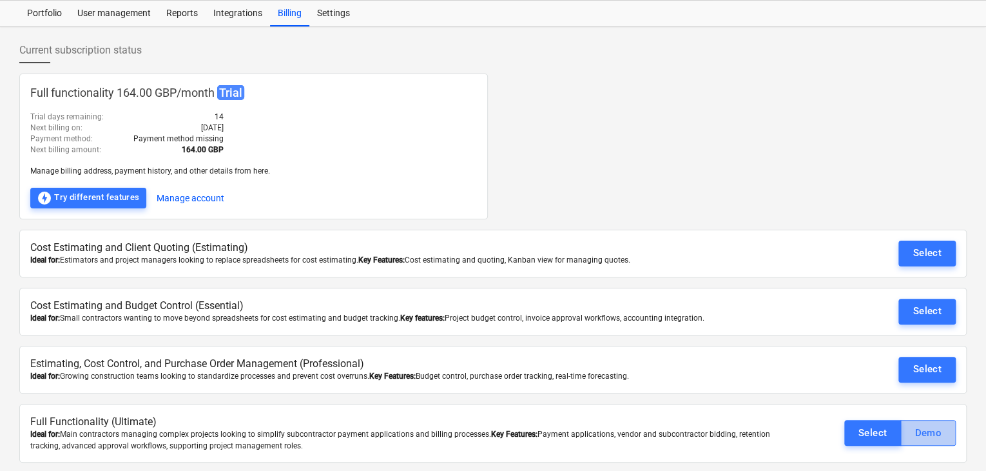
click at [921, 432] on div "Demo" at bounding box center [928, 432] width 27 height 17
click at [203, 195] on button "Manage account" at bounding box center [191, 198] width 68 height 21
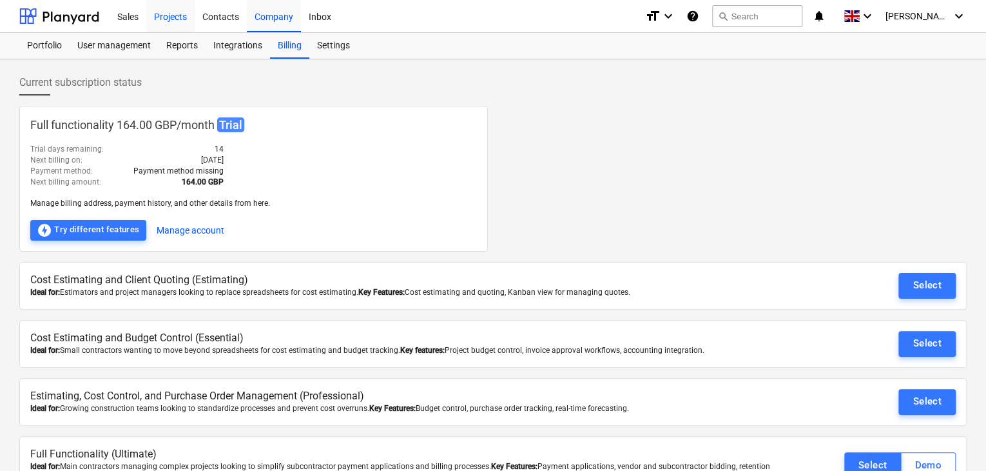
click at [164, 15] on div "Projects" at bounding box center [170, 15] width 48 height 33
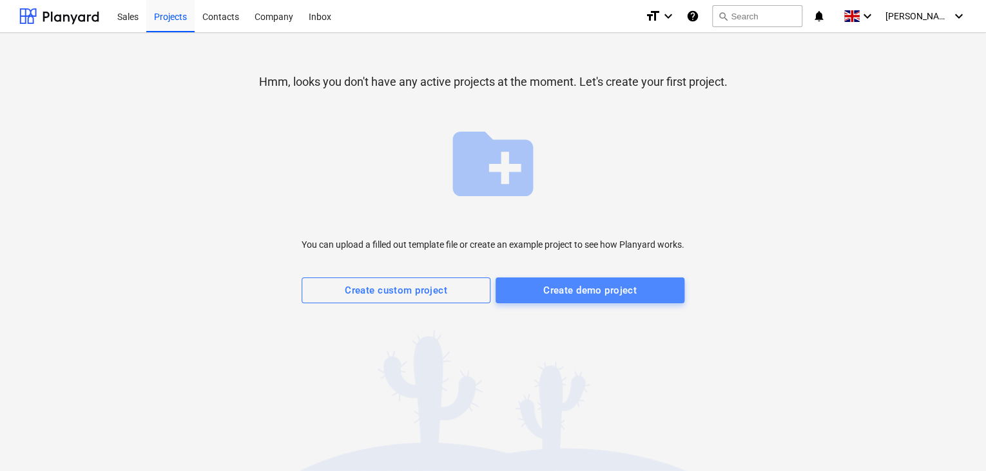
click at [583, 287] on div "Create demo project" at bounding box center [589, 290] width 93 height 17
click at [585, 289] on div "Create demo project" at bounding box center [589, 290] width 93 height 17
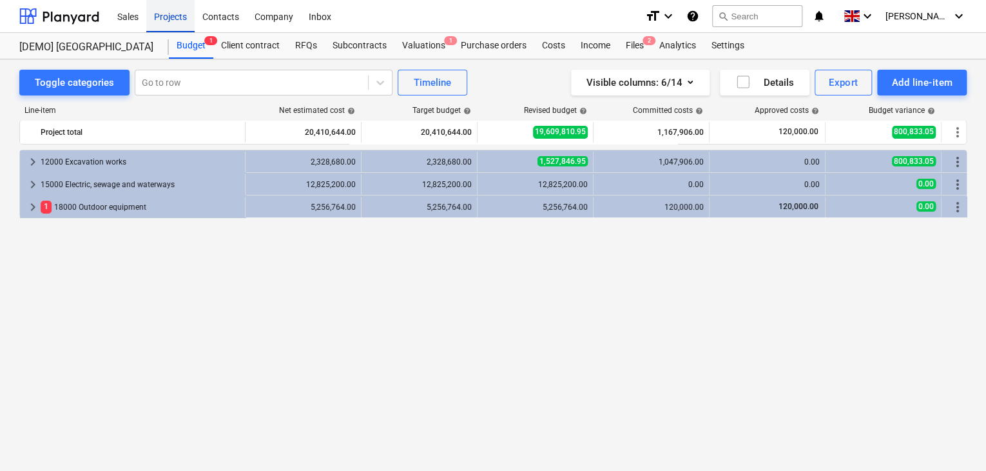
click at [164, 14] on div "Projects" at bounding box center [170, 15] width 48 height 33
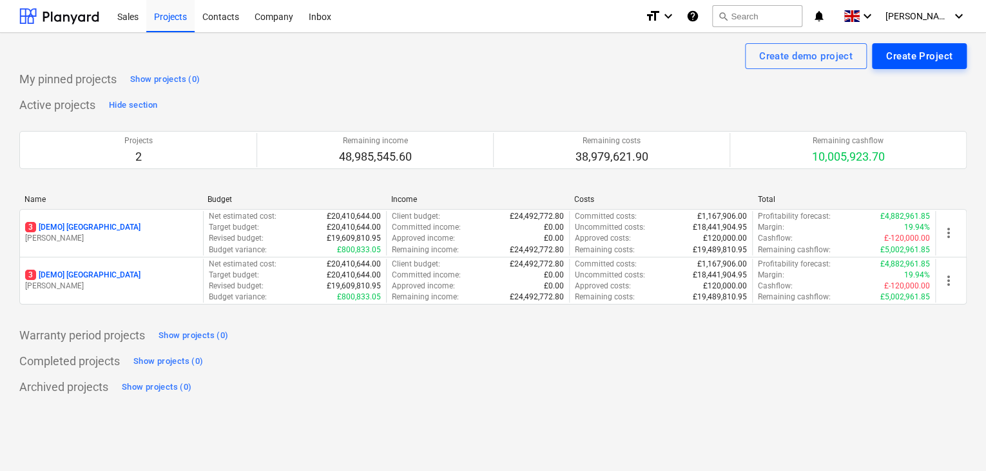
click at [928, 57] on div "Create Project" at bounding box center [919, 56] width 66 height 17
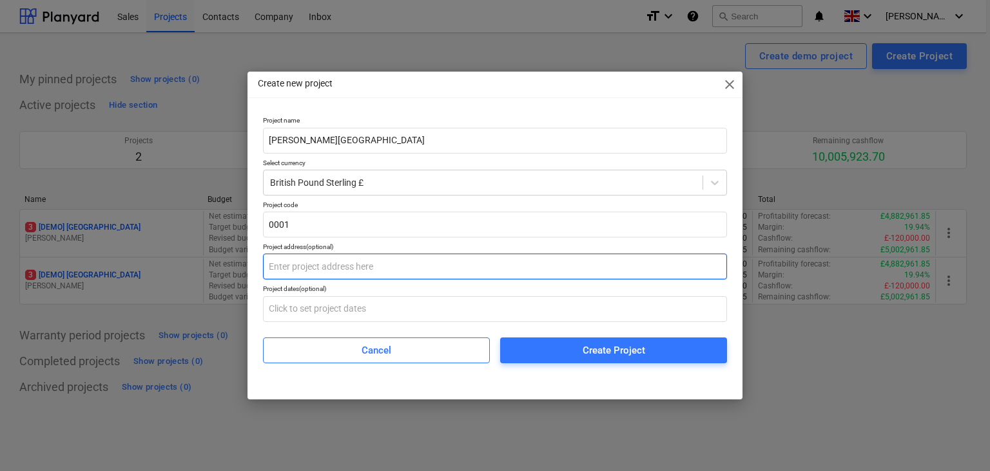
click at [339, 266] on input "text" at bounding box center [495, 266] width 464 height 26
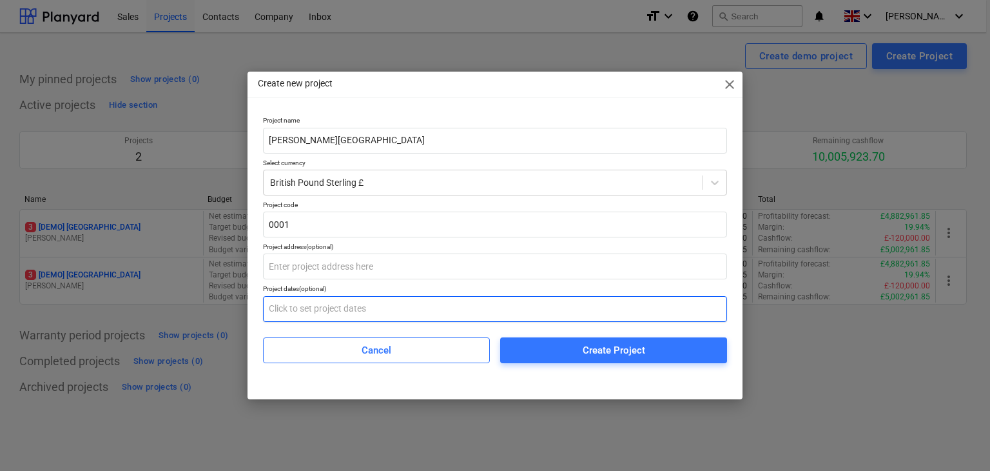
click at [326, 306] on input "text" at bounding box center [495, 309] width 464 height 26
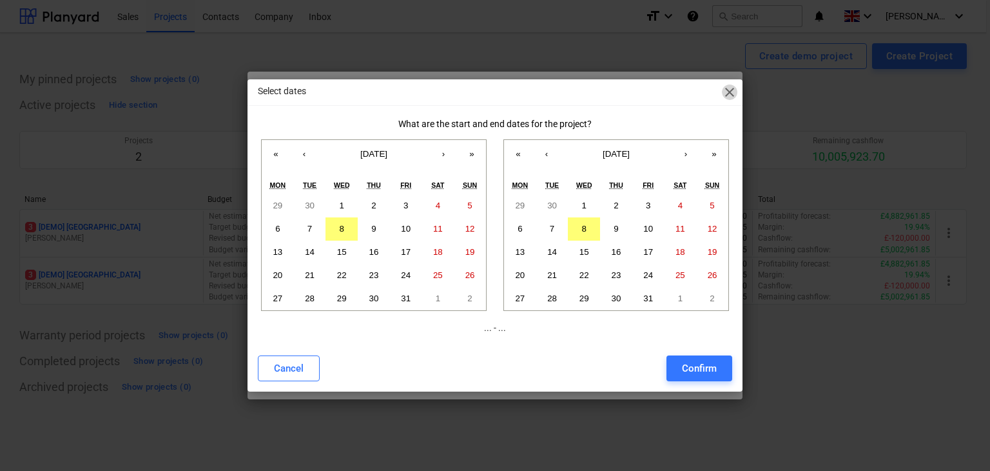
click at [727, 96] on span "close" at bounding box center [729, 91] width 15 height 15
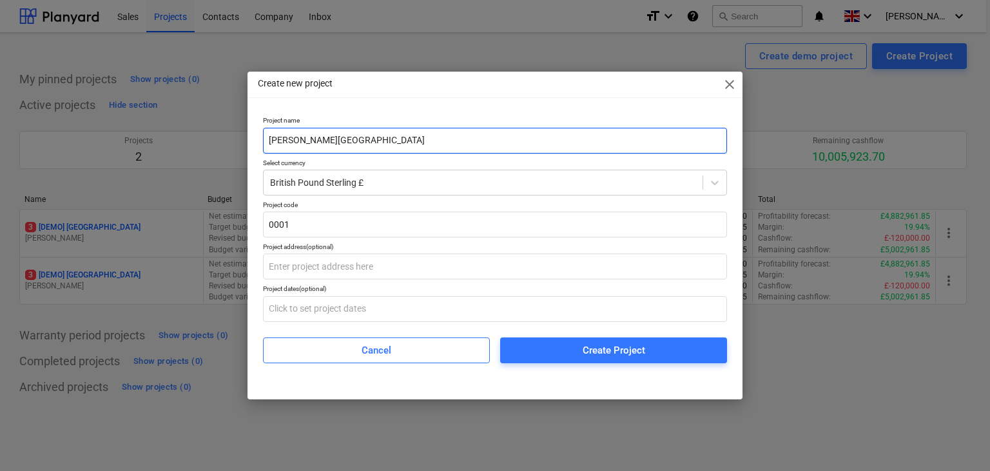
drag, startPoint x: 362, startPoint y: 140, endPoint x: 241, endPoint y: 140, distance: 120.6
click at [241, 140] on div "Create new project close Project name [PERSON_NAME] Academy Select currency Bri…" at bounding box center [495, 235] width 990 height 471
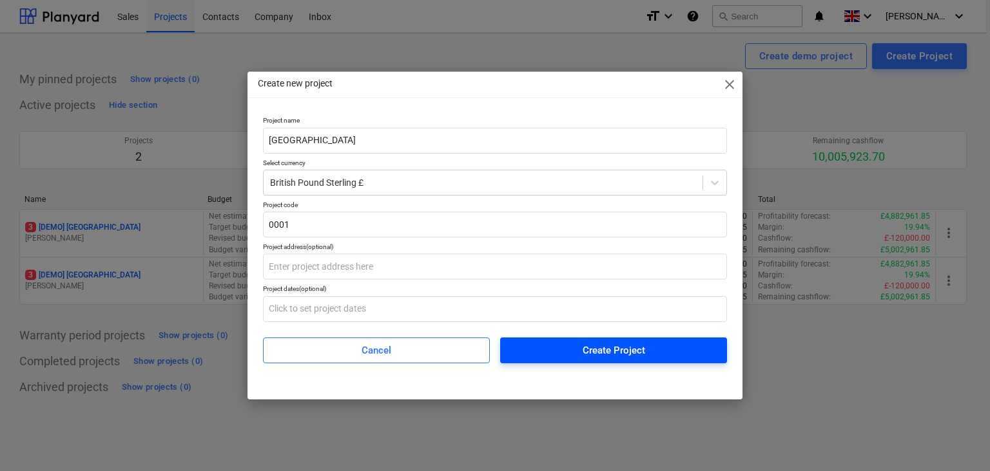
click at [591, 342] on div "Create Project" at bounding box center [614, 350] width 63 height 17
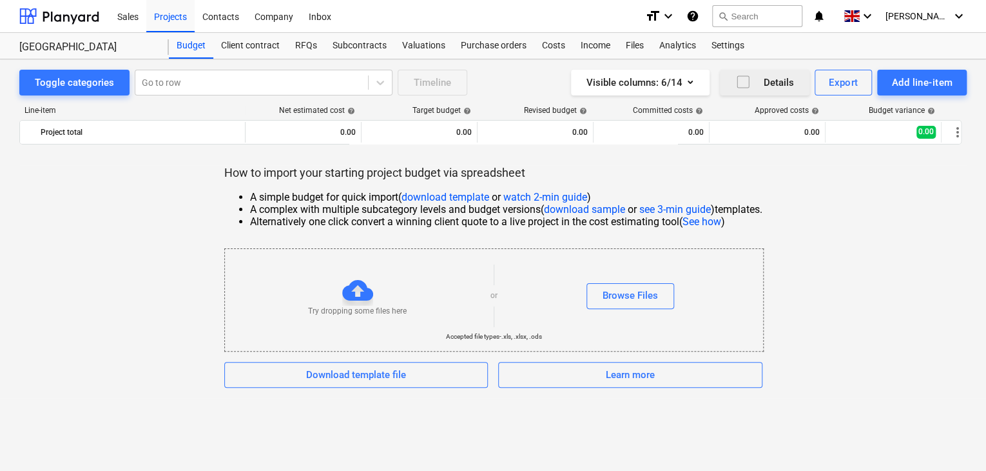
click at [743, 83] on icon "button" at bounding box center [743, 81] width 15 height 15
click at [663, 83] on div "Visible columns : 6/14" at bounding box center [641, 82] width 108 height 17
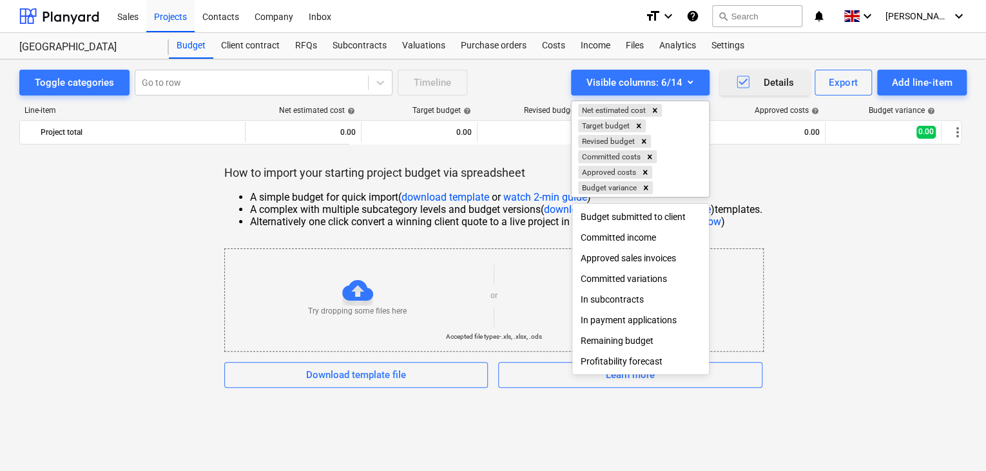
click at [810, 332] on div at bounding box center [493, 235] width 986 height 471
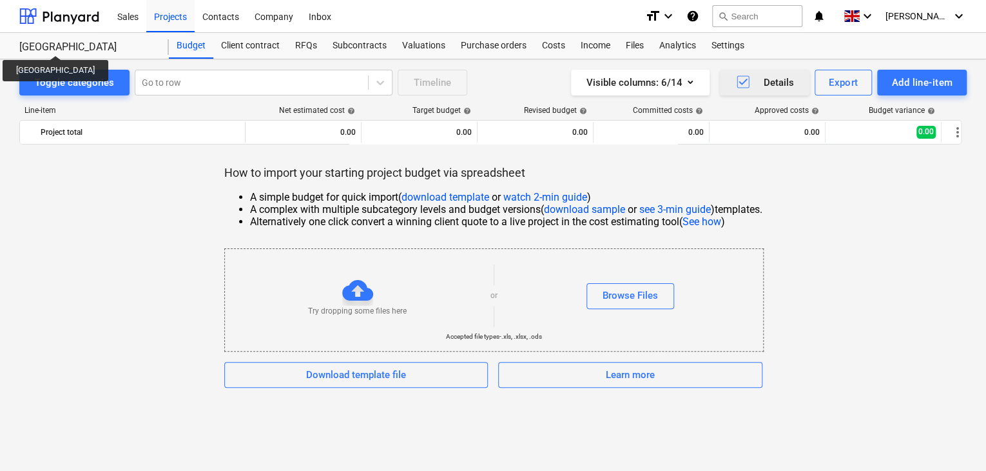
click at [59, 44] on div "[GEOGRAPHIC_DATA]" at bounding box center [86, 48] width 134 height 14
click at [248, 44] on div "Client contract" at bounding box center [250, 46] width 74 height 26
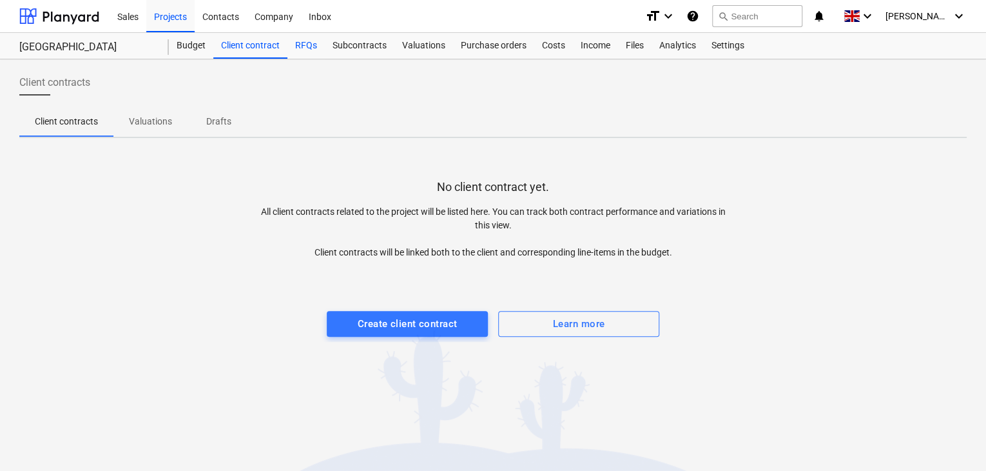
click at [302, 45] on div "RFQs" at bounding box center [306, 46] width 37 height 26
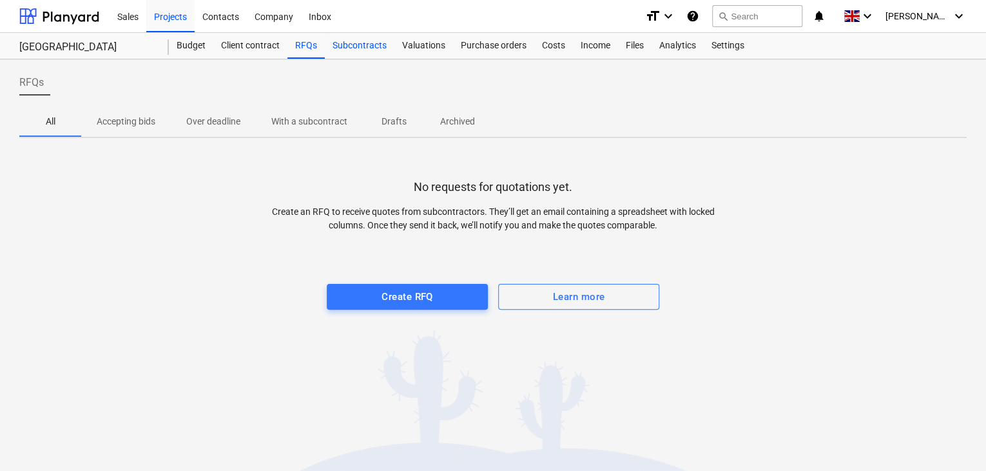
click at [349, 46] on div "Subcontracts" at bounding box center [360, 46] width 70 height 26
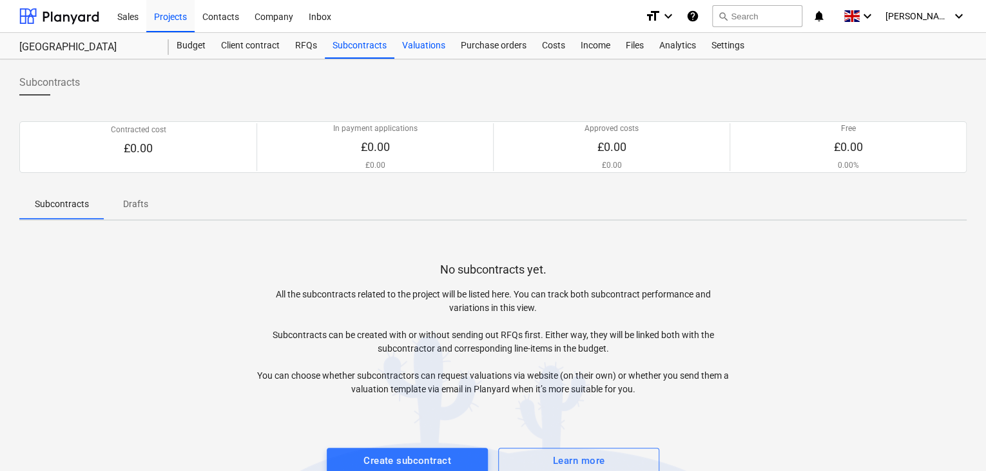
click at [425, 44] on div "Valuations" at bounding box center [424, 46] width 59 height 26
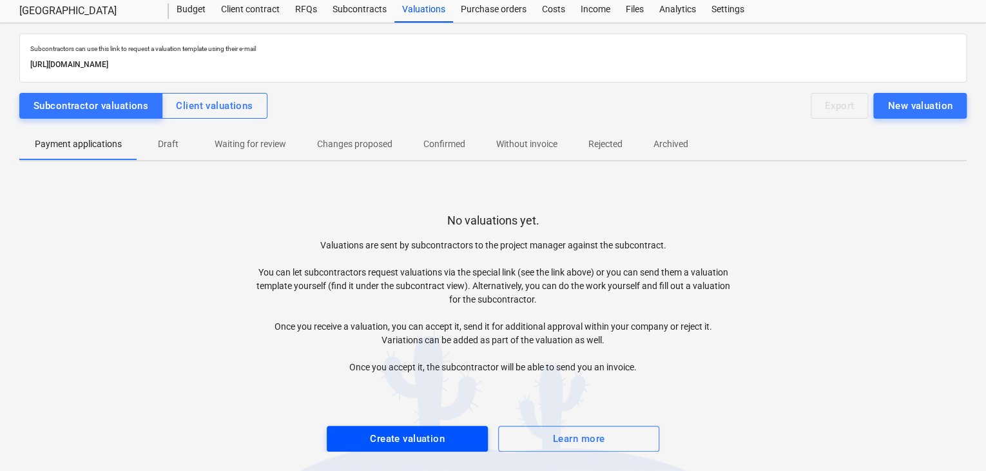
click at [392, 434] on div "Create valuation" at bounding box center [407, 438] width 75 height 17
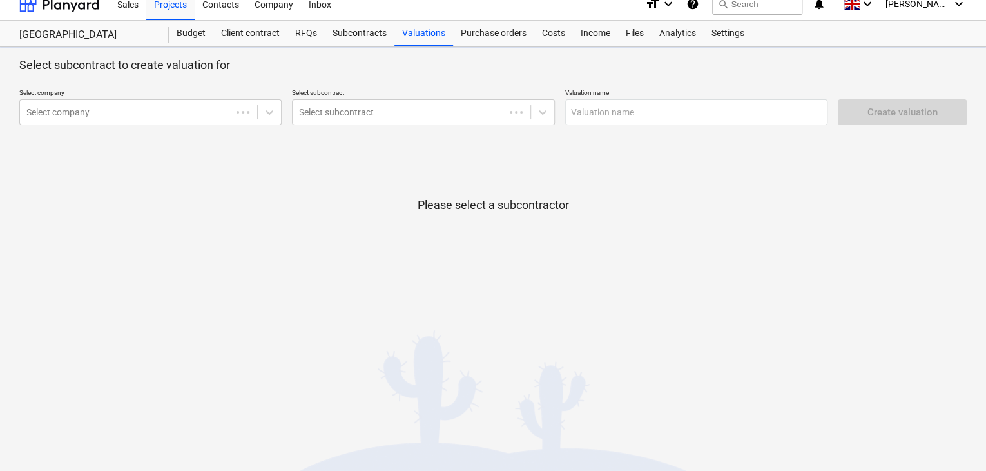
scroll to position [12, 0]
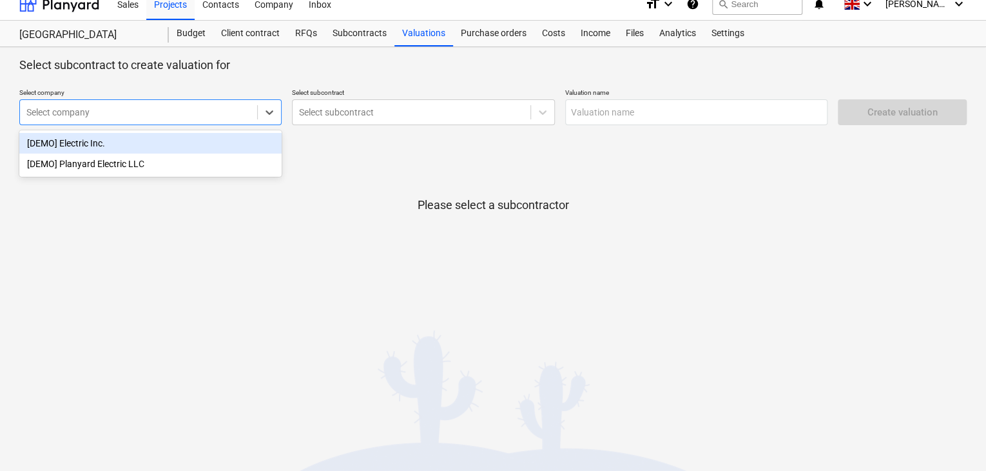
click at [254, 106] on div "Select company" at bounding box center [138, 112] width 237 height 18
click at [104, 141] on div "[DEMO] Electric Inc." at bounding box center [150, 143] width 262 height 21
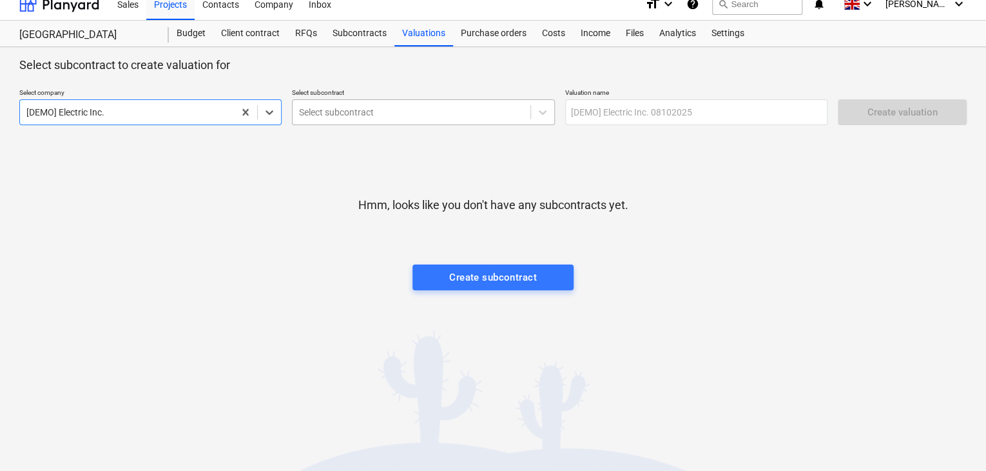
click at [382, 114] on div at bounding box center [411, 112] width 224 height 13
click at [613, 114] on input "text" at bounding box center [696, 112] width 262 height 26
click at [373, 112] on div at bounding box center [411, 112] width 224 height 13
click at [374, 150] on div "No options" at bounding box center [423, 143] width 262 height 21
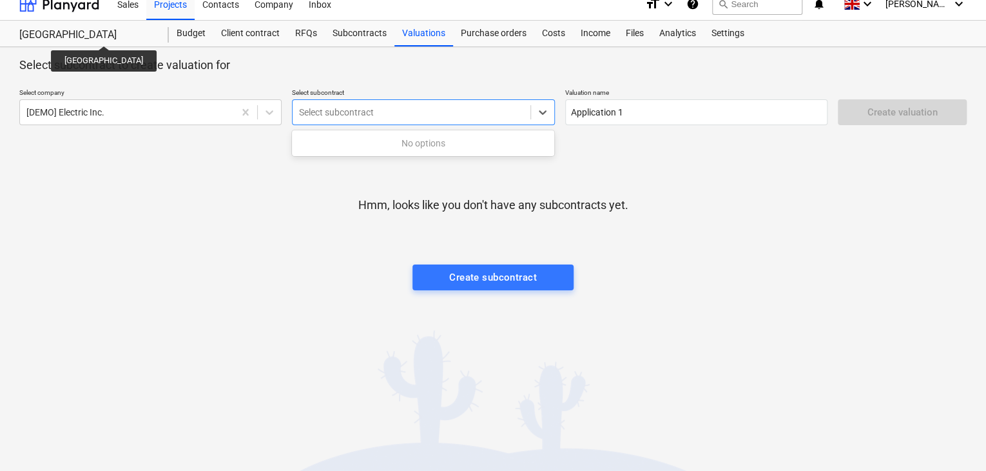
click at [107, 34] on div "[GEOGRAPHIC_DATA]" at bounding box center [86, 35] width 134 height 14
click at [73, 35] on div "[GEOGRAPHIC_DATA]" at bounding box center [86, 35] width 134 height 14
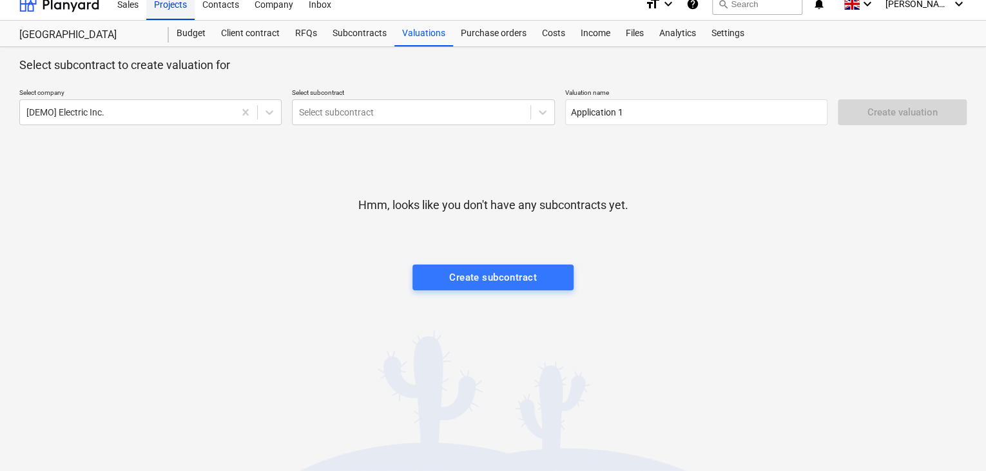
click at [170, 1] on div "Projects" at bounding box center [170, 3] width 48 height 33
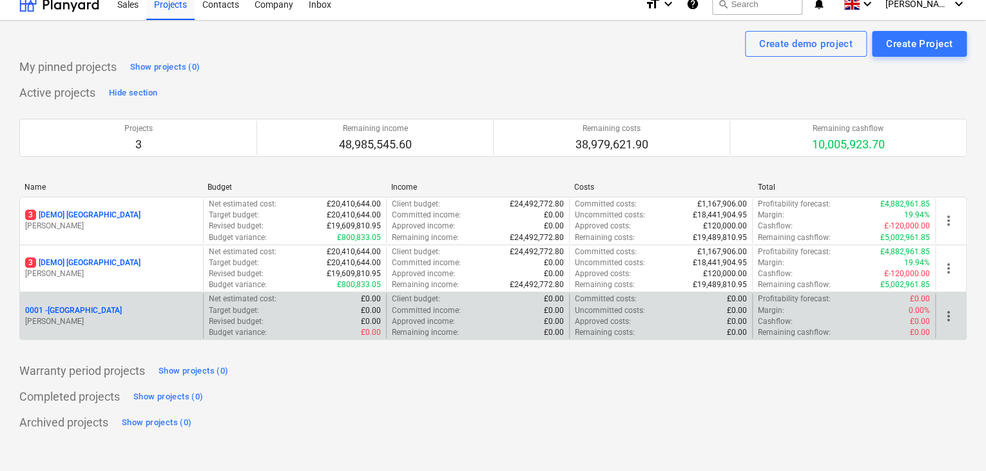
click at [75, 308] on p "0001 - [GEOGRAPHIC_DATA]" at bounding box center [73, 310] width 97 height 11
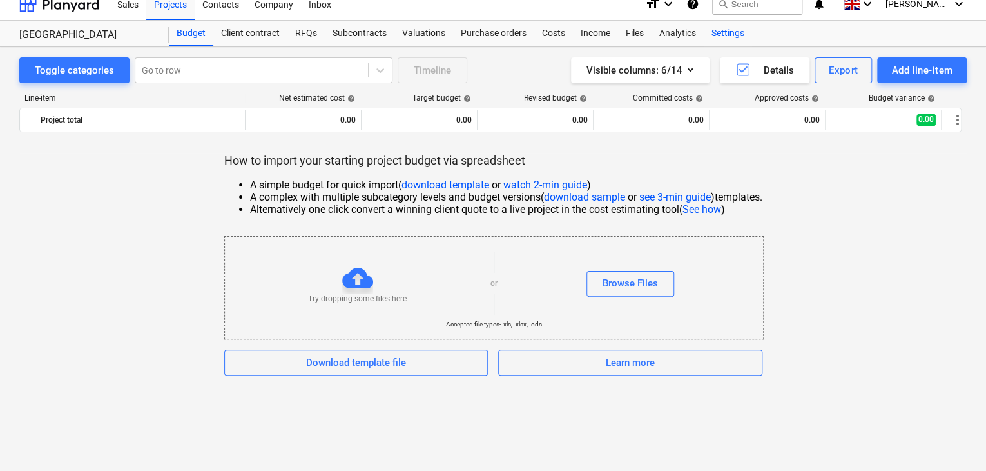
click at [721, 32] on div "Settings" at bounding box center [728, 34] width 48 height 26
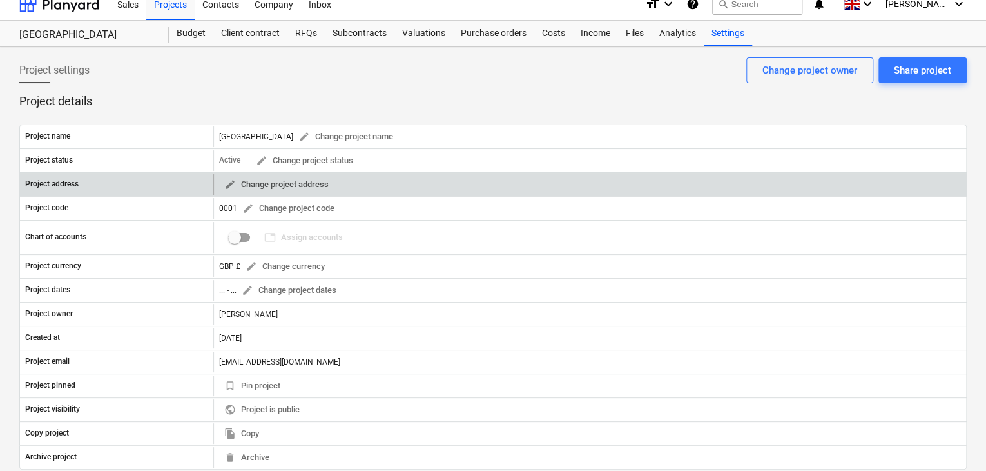
click at [246, 182] on span "edit Change project address" at bounding box center [276, 184] width 104 height 15
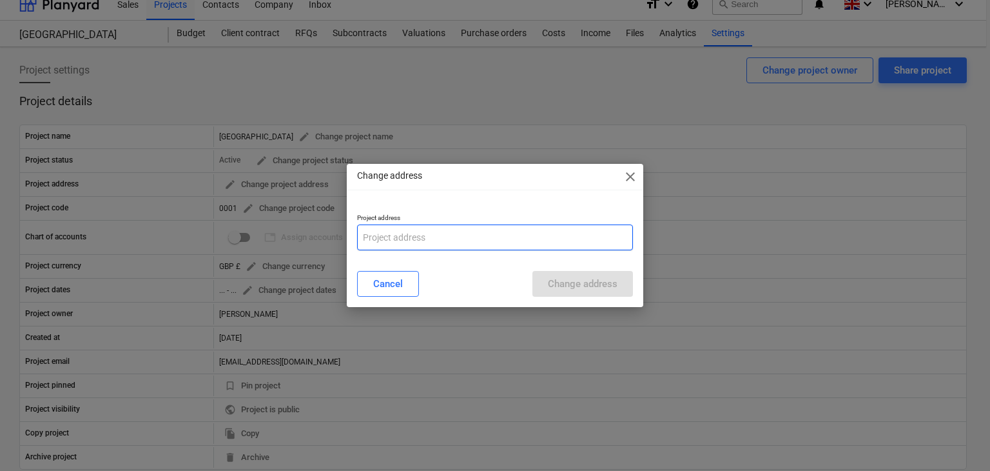
click at [418, 235] on input "text" at bounding box center [495, 237] width 277 height 26
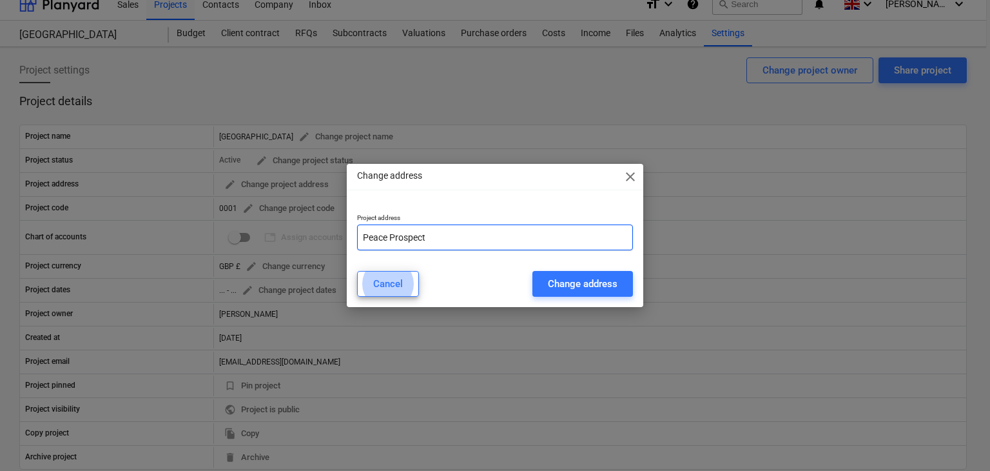
click at [451, 245] on input "Peace Prospect" at bounding box center [495, 237] width 277 height 26
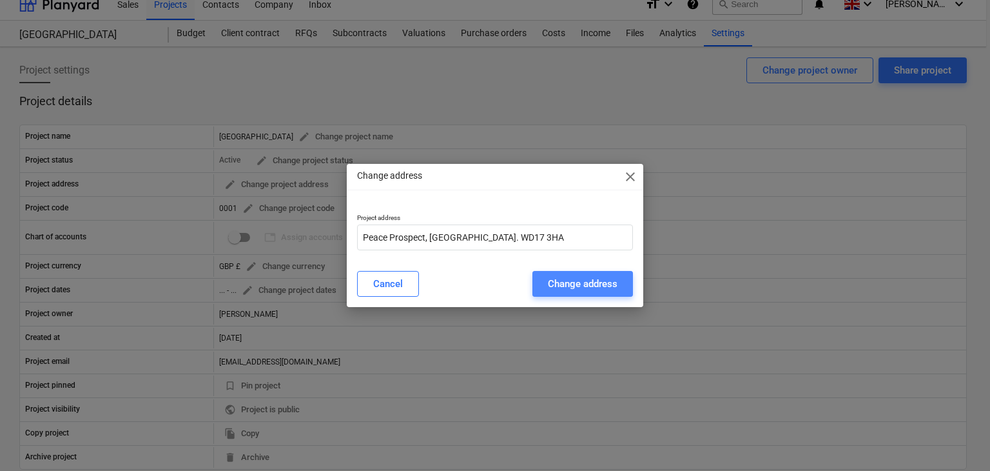
click at [557, 286] on div "Change address" at bounding box center [583, 283] width 70 height 17
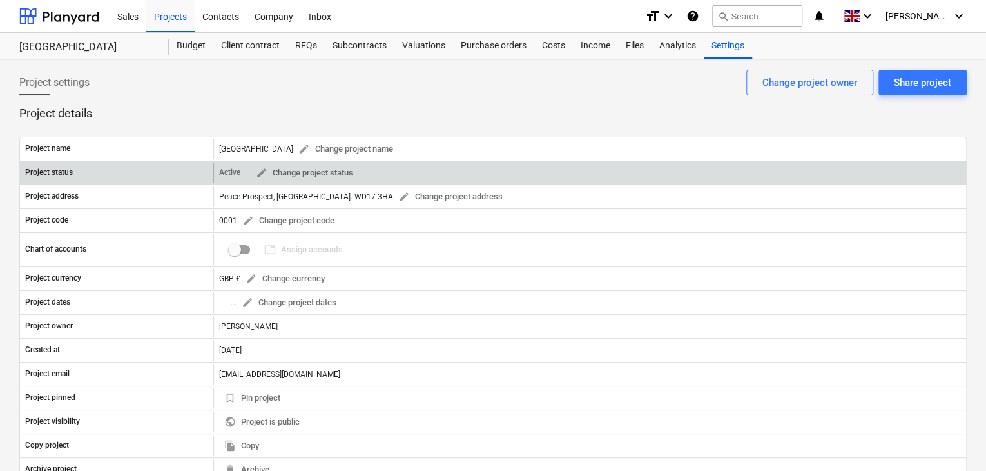
click at [237, 171] on p "Active" at bounding box center [229, 172] width 21 height 11
click at [260, 173] on span "edit" at bounding box center [262, 173] width 12 height 12
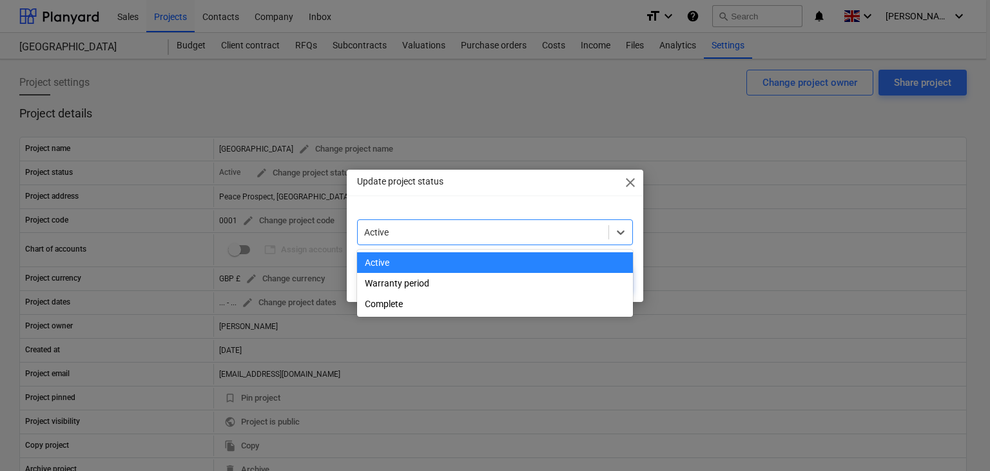
click at [562, 240] on div "Active" at bounding box center [483, 232] width 251 height 18
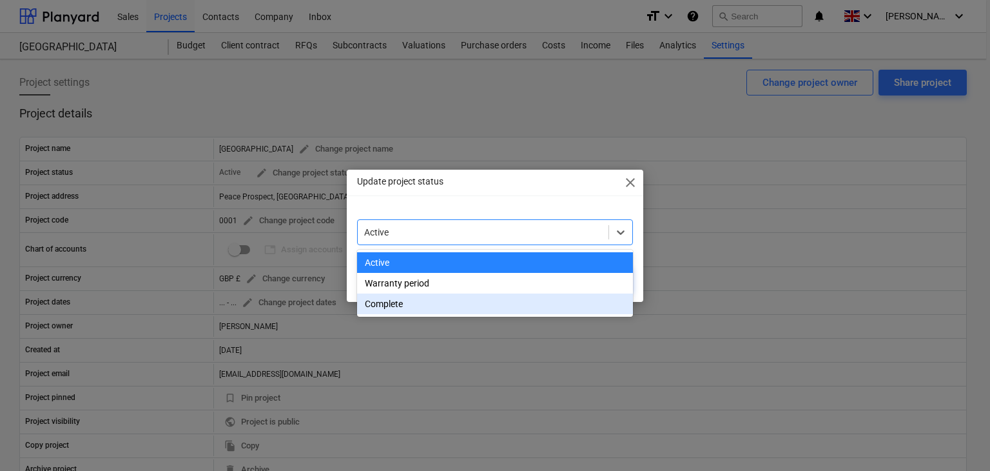
click at [389, 302] on div "Complete" at bounding box center [495, 303] width 277 height 21
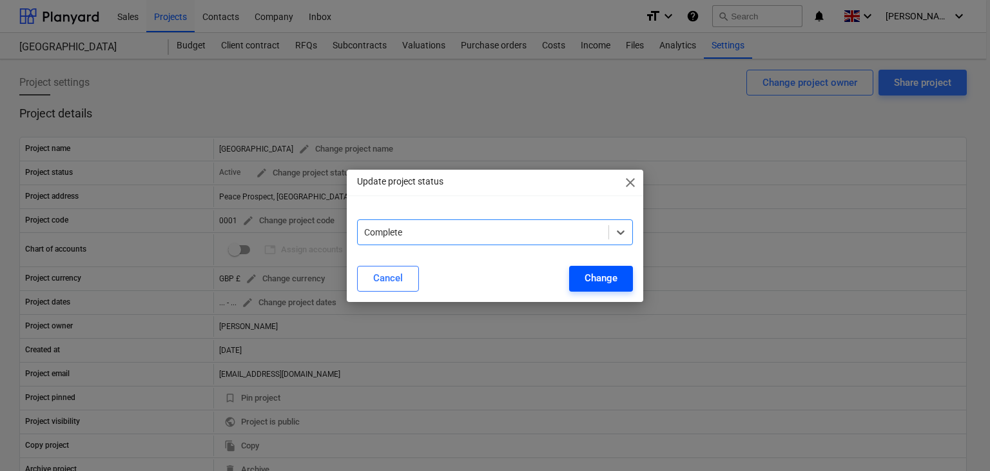
click at [608, 276] on div "Change" at bounding box center [601, 277] width 33 height 17
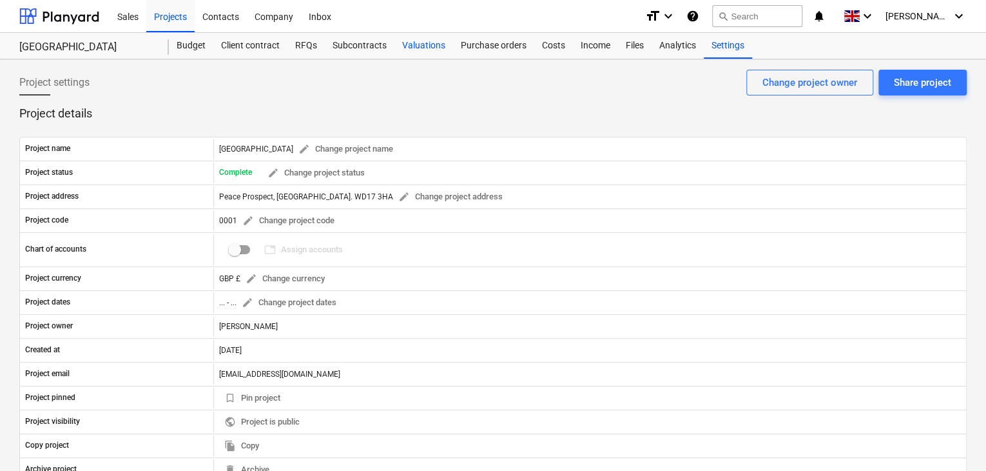
click at [423, 47] on div "Valuations" at bounding box center [424, 46] width 59 height 26
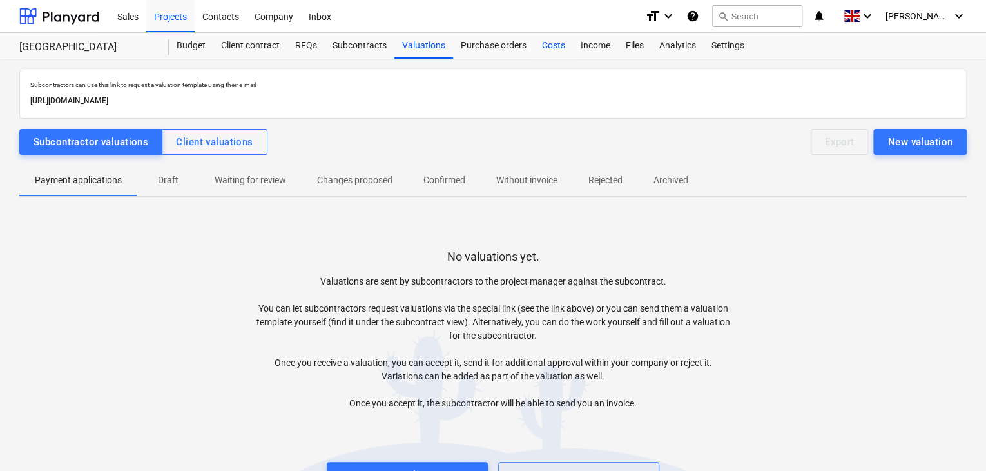
click at [551, 46] on div "Costs" at bounding box center [553, 46] width 39 height 26
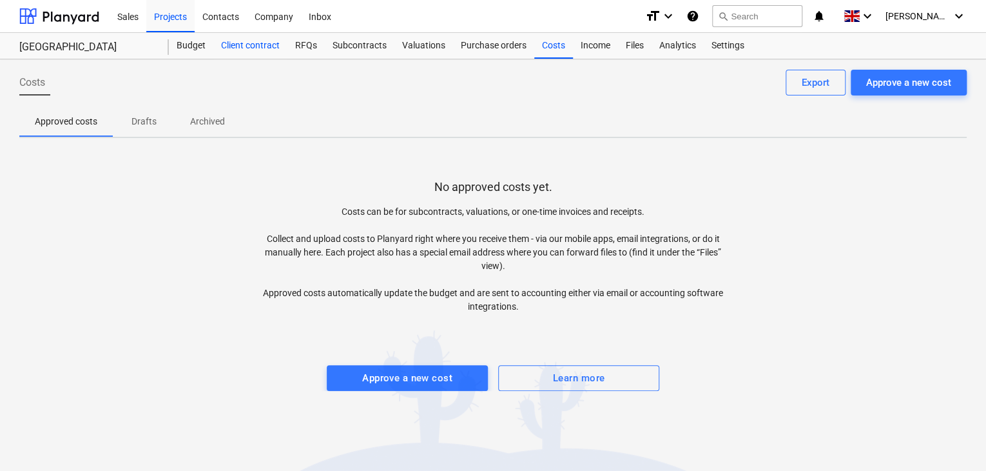
click at [249, 44] on div "Client contract" at bounding box center [250, 46] width 74 height 26
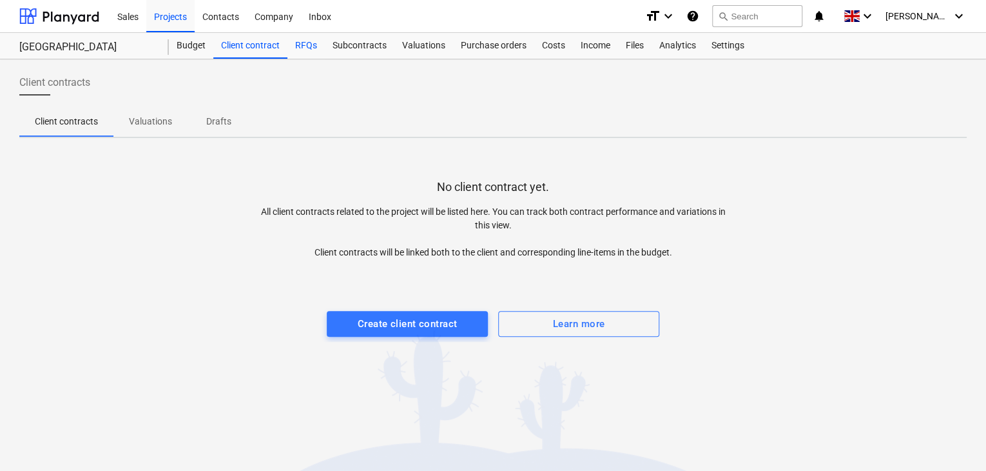
click at [307, 45] on div "RFQs" at bounding box center [306, 46] width 37 height 26
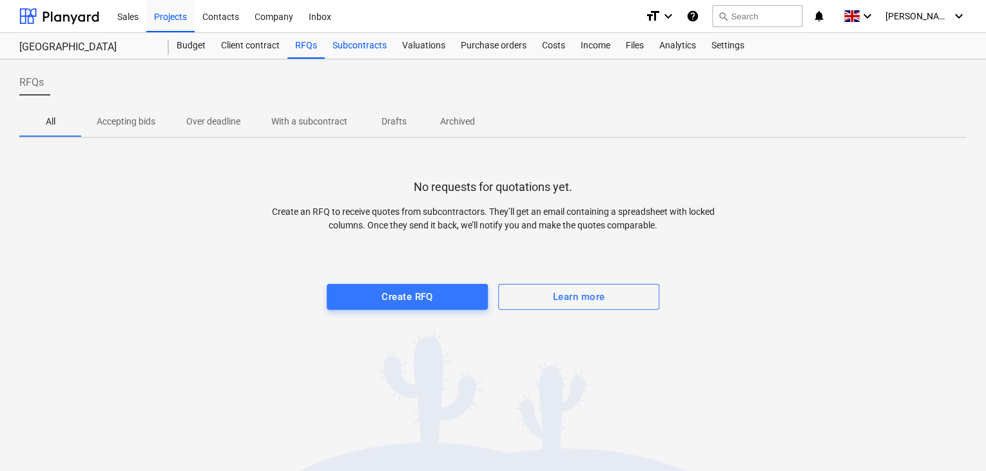
click at [352, 47] on div "Subcontracts" at bounding box center [360, 46] width 70 height 26
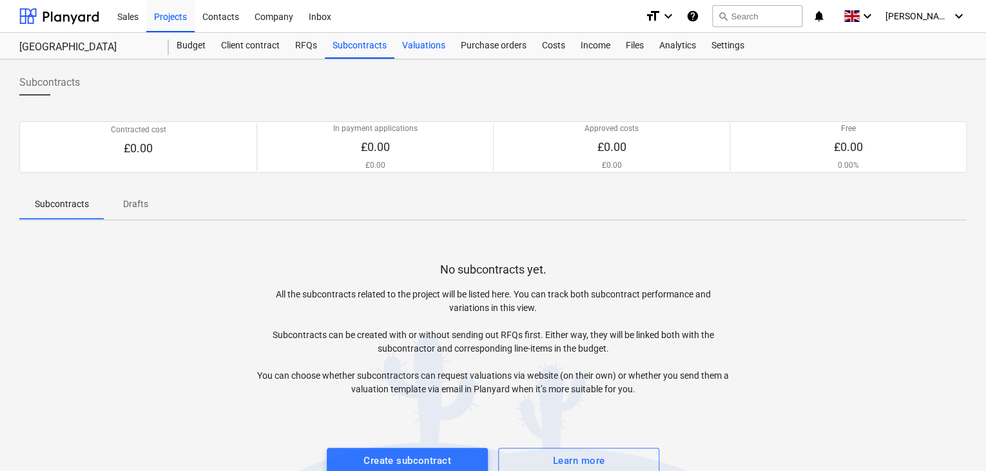
click at [427, 47] on div "Valuations" at bounding box center [424, 46] width 59 height 26
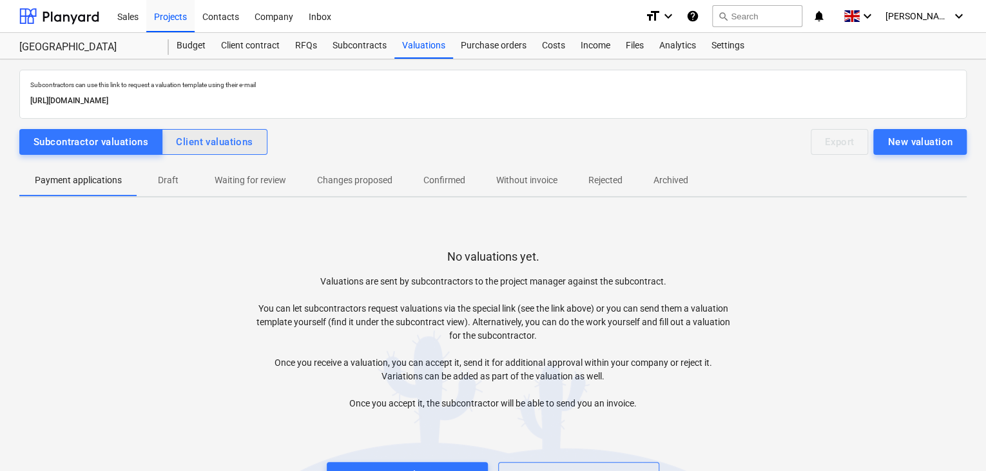
click at [235, 145] on div "Client valuations" at bounding box center [214, 141] width 77 height 17
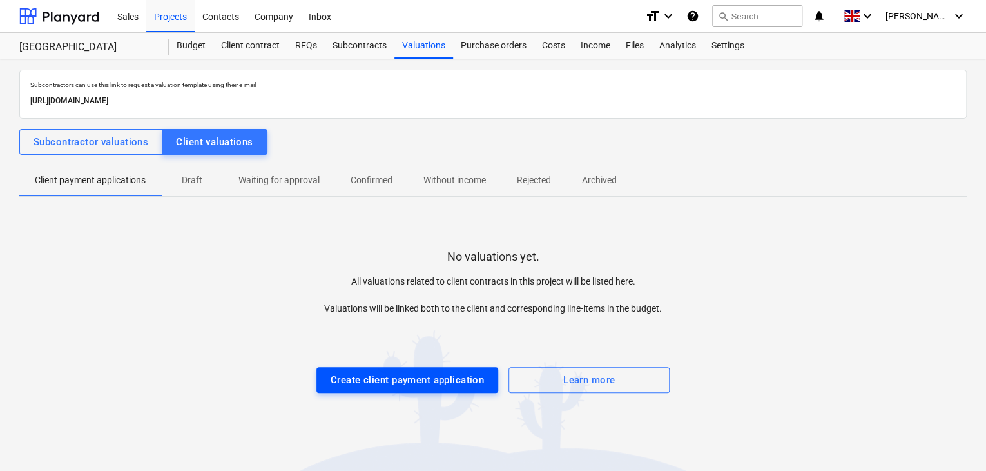
click at [430, 373] on div "Create client payment application" at bounding box center [407, 379] width 153 height 17
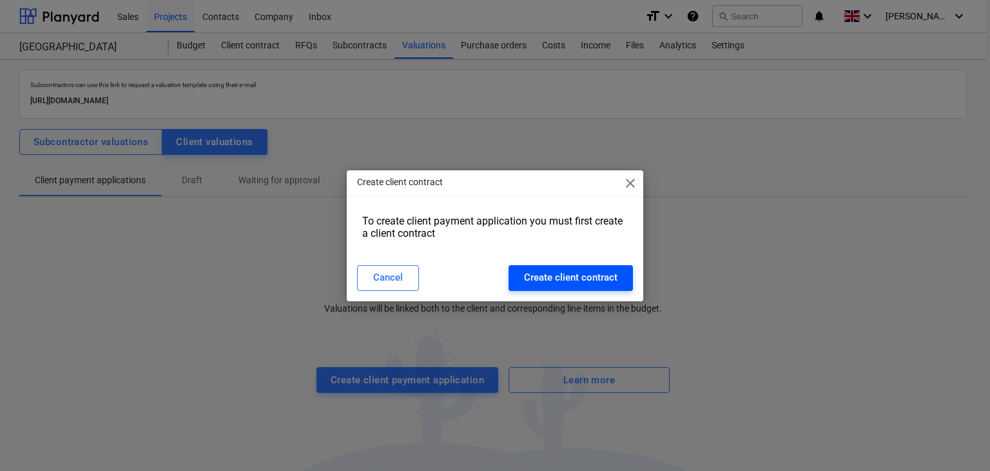
click at [572, 278] on div "Create client contract" at bounding box center [570, 277] width 93 height 17
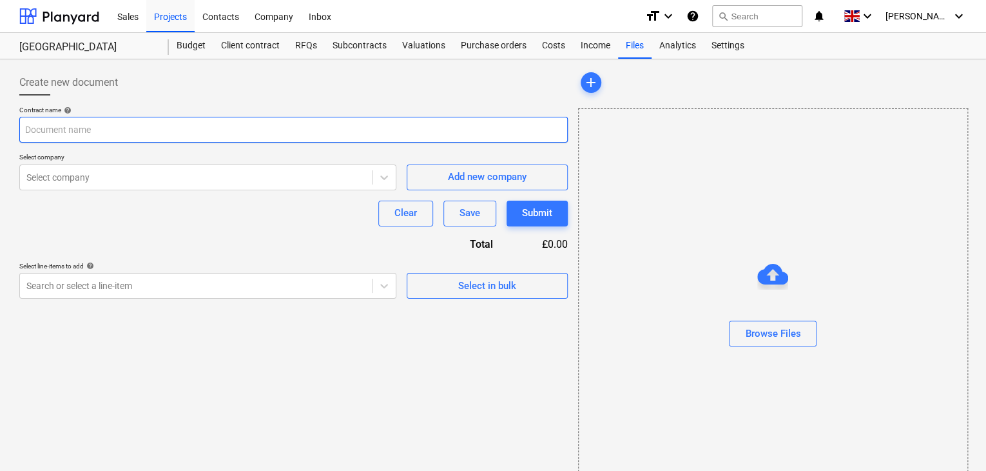
click at [70, 119] on input "text" at bounding box center [293, 130] width 549 height 26
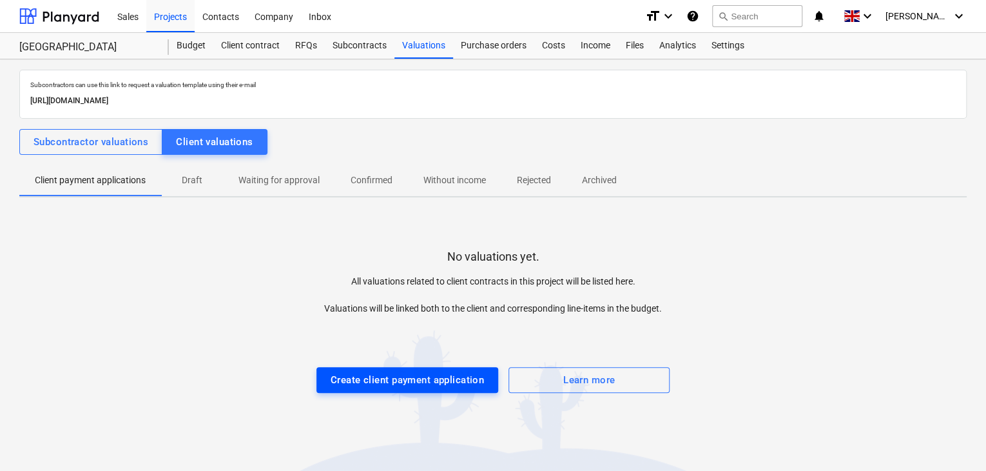
click at [402, 382] on div "Create client payment application" at bounding box center [407, 379] width 153 height 17
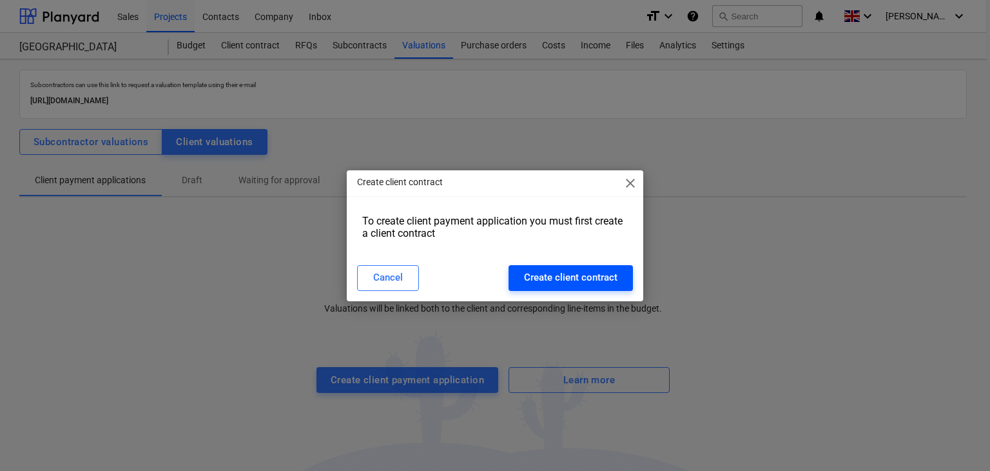
click at [560, 275] on div "Create client contract" at bounding box center [570, 277] width 93 height 17
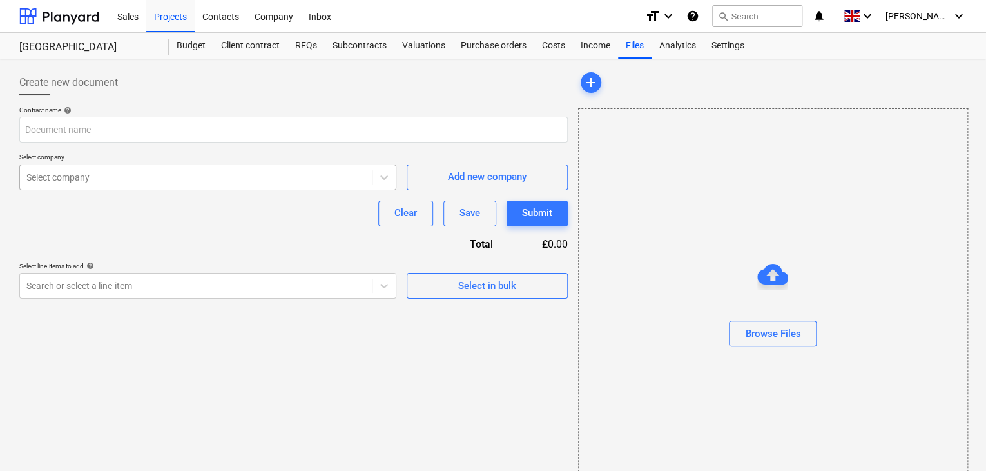
click at [356, 179] on div at bounding box center [195, 177] width 339 height 13
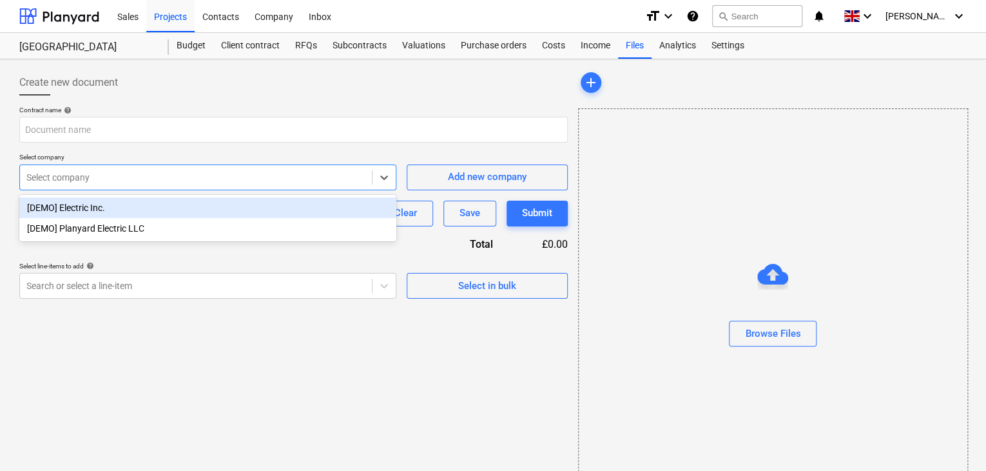
click at [42, 209] on div "[DEMO] Electric Inc." at bounding box center [207, 207] width 377 height 21
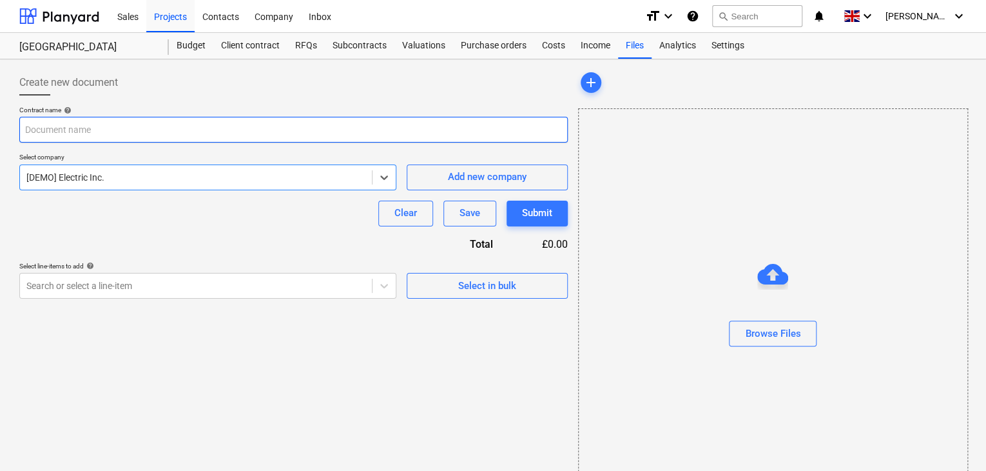
click at [92, 127] on input "text" at bounding box center [293, 130] width 549 height 26
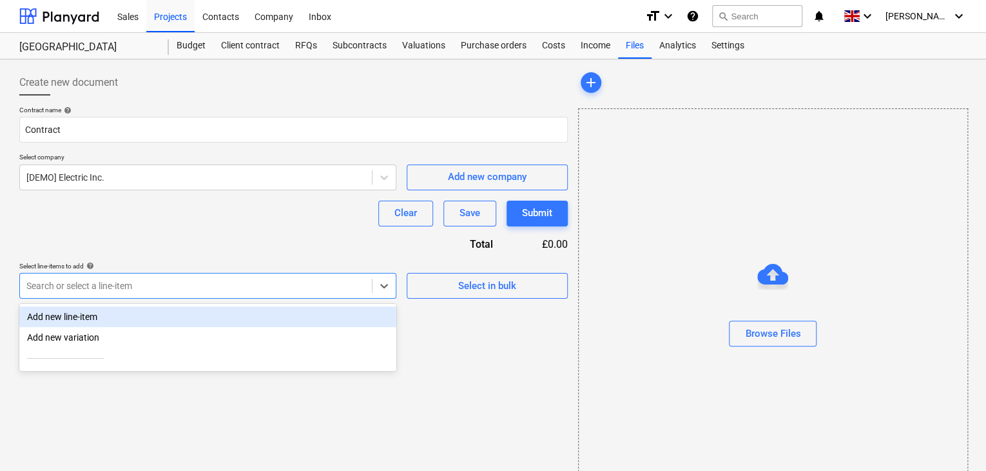
click at [168, 283] on div at bounding box center [195, 285] width 339 height 13
click at [95, 319] on div "Add new line-item" at bounding box center [207, 316] width 377 height 21
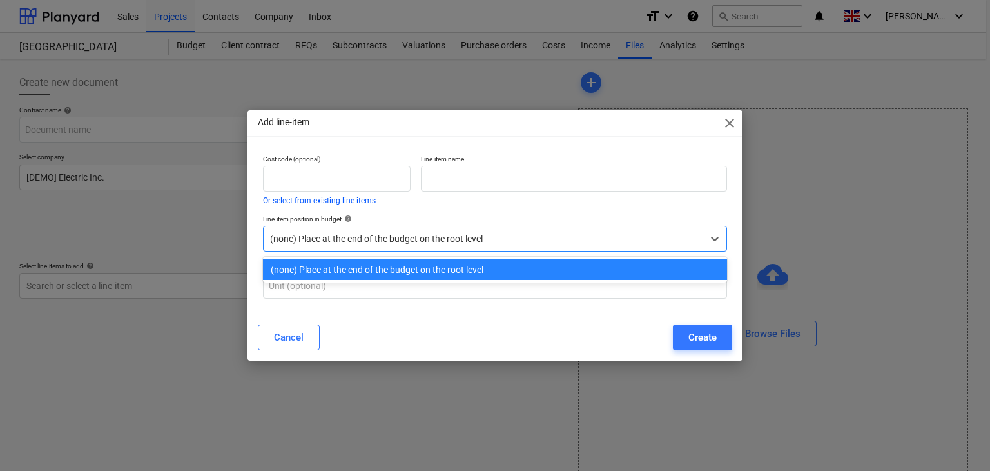
click at [406, 240] on div at bounding box center [483, 238] width 426 height 13
click at [369, 264] on div "(none) Place at the end of the budget on the root level" at bounding box center [495, 269] width 464 height 21
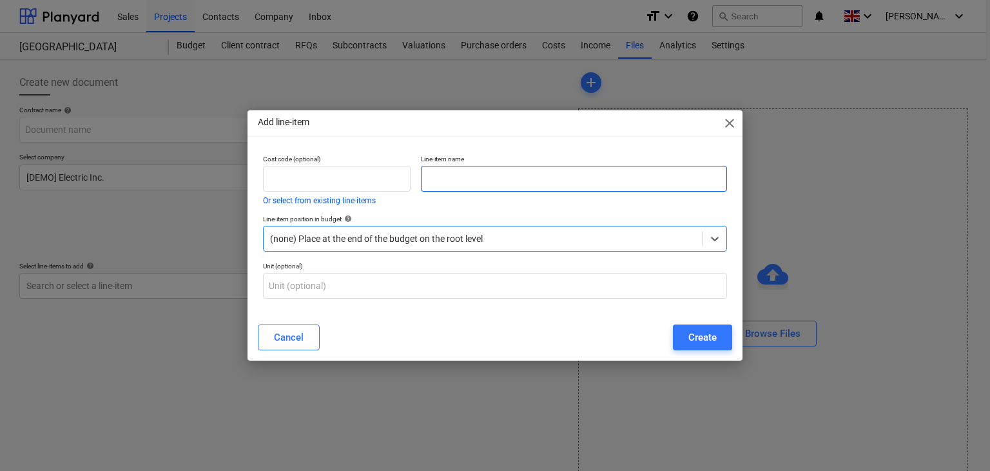
click at [440, 171] on input "text" at bounding box center [574, 179] width 306 height 26
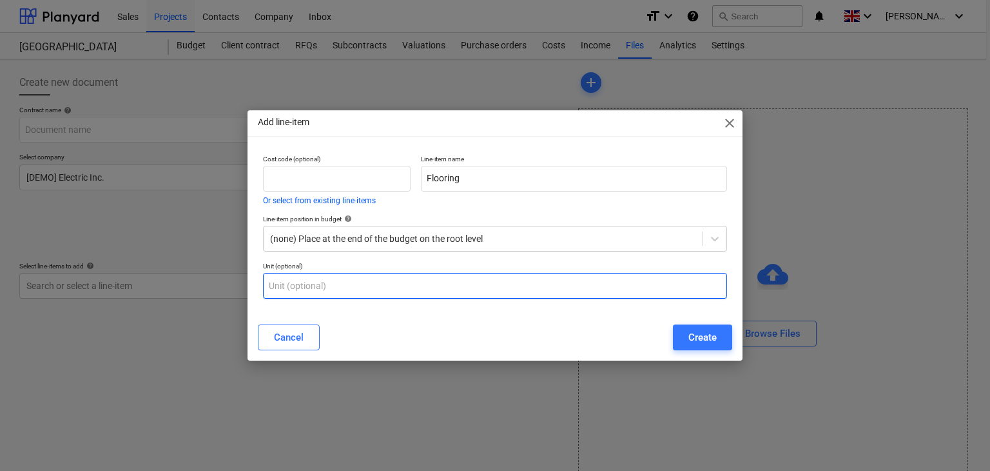
click at [327, 286] on input "text" at bounding box center [495, 286] width 464 height 26
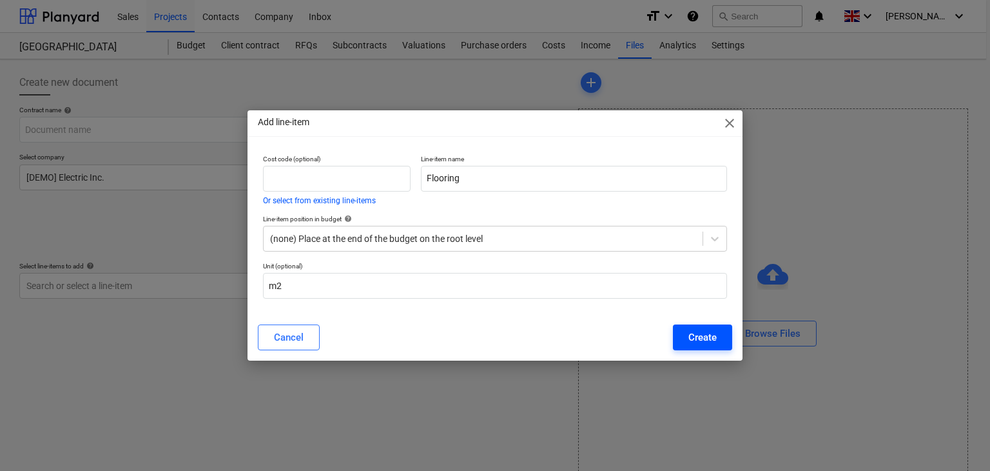
click at [711, 341] on div "Create" at bounding box center [703, 337] width 28 height 17
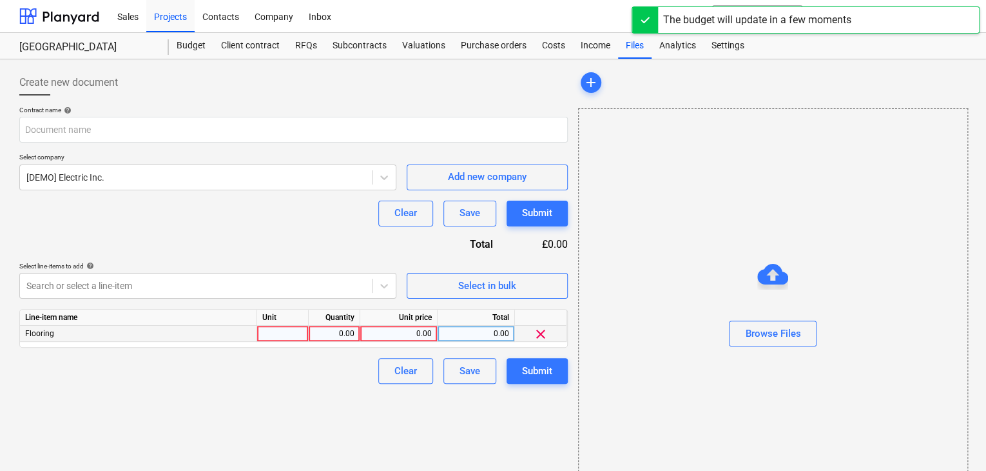
click at [279, 329] on div at bounding box center [283, 334] width 52 height 16
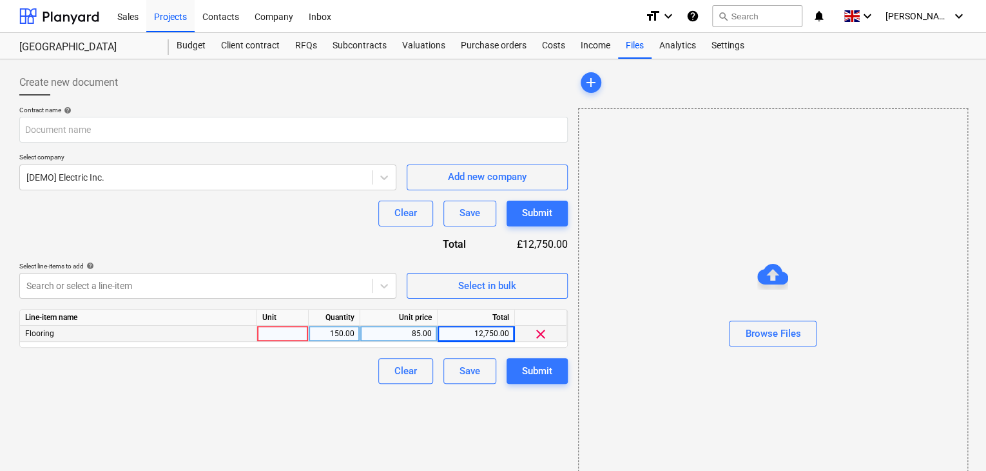
click at [279, 326] on div at bounding box center [283, 334] width 52 height 16
click at [469, 369] on div "Save" at bounding box center [470, 370] width 21 height 17
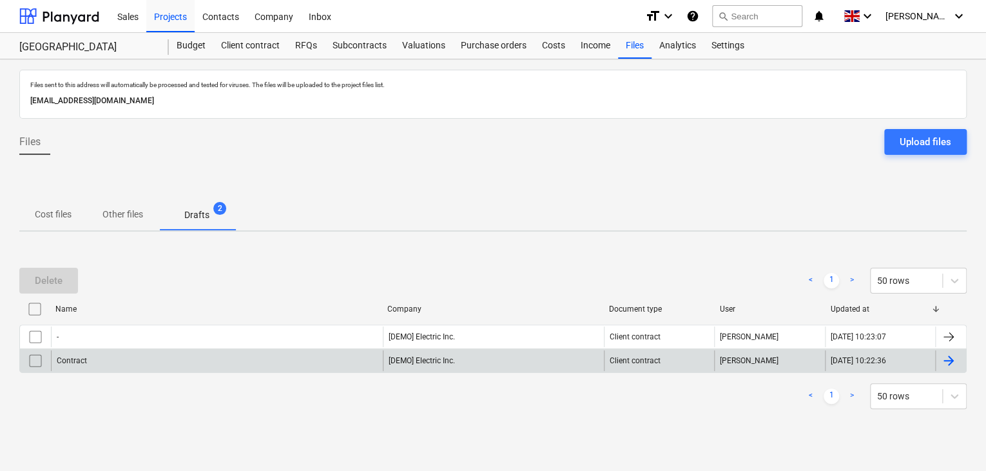
click at [32, 360] on input "checkbox" at bounding box center [35, 360] width 21 height 21
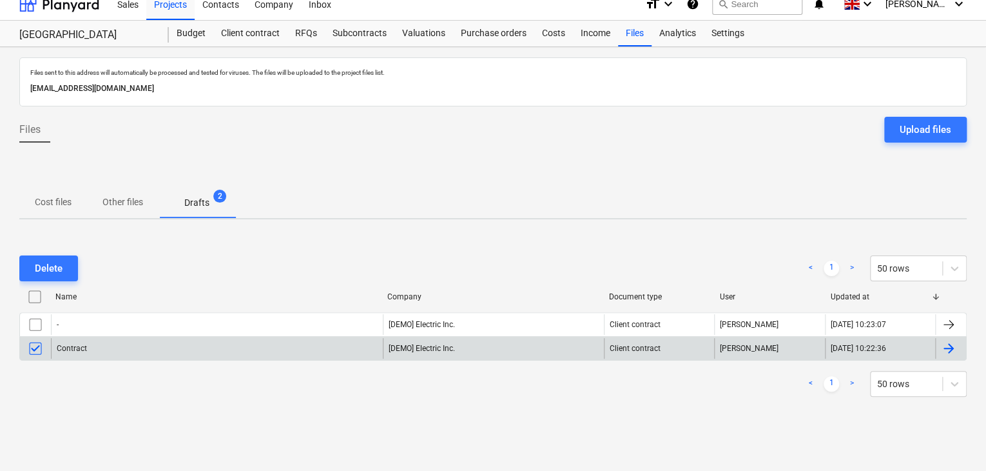
click at [950, 349] on div at bounding box center [948, 347] width 15 height 15
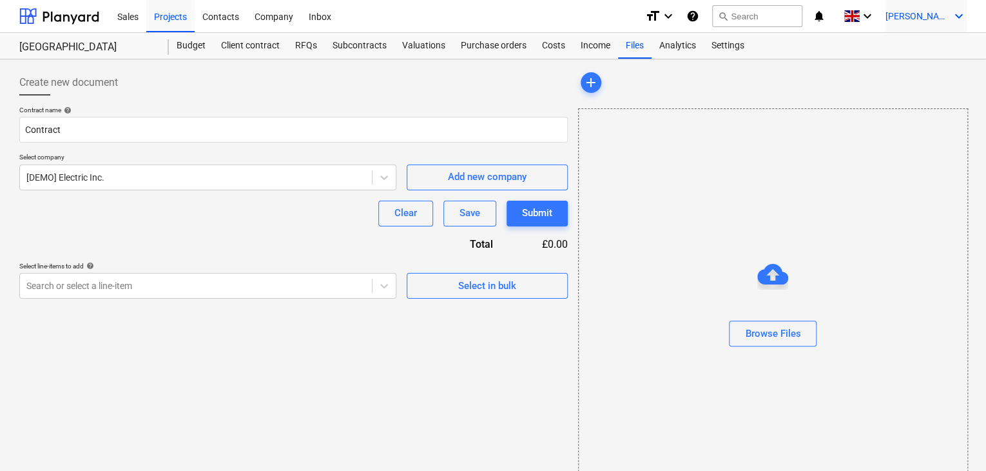
click at [952, 13] on icon "keyboard_arrow_down" at bounding box center [959, 15] width 15 height 15
click at [919, 50] on div "Settings" at bounding box center [928, 50] width 77 height 21
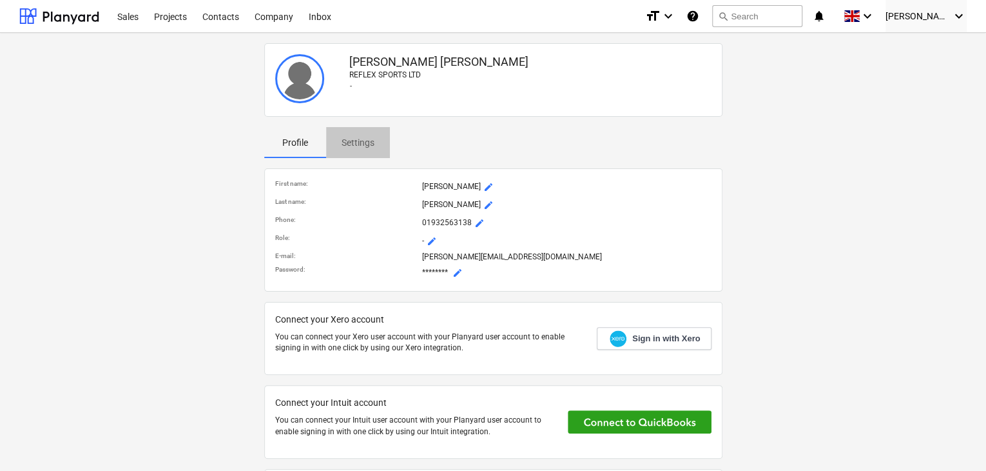
click at [367, 136] on p "Settings" at bounding box center [358, 143] width 33 height 14
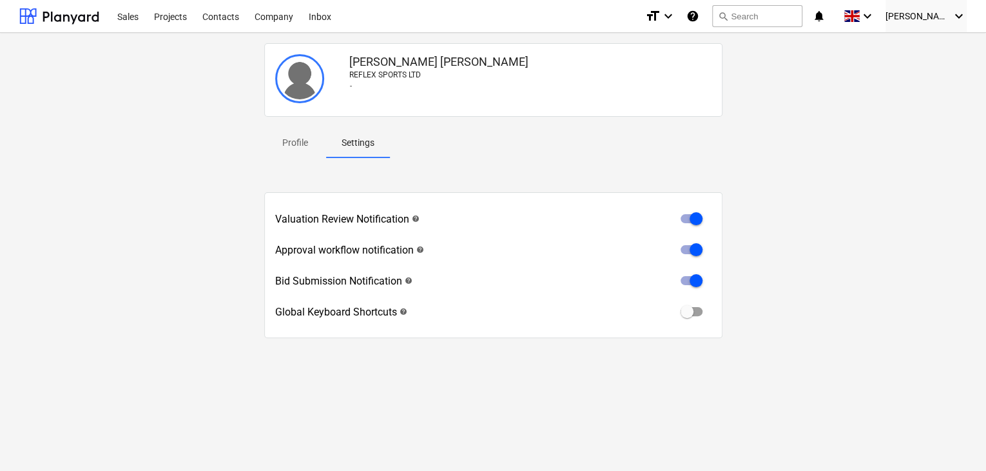
click at [293, 145] on p "Profile" at bounding box center [295, 143] width 31 height 14
